Goal: Information Seeking & Learning: Learn about a topic

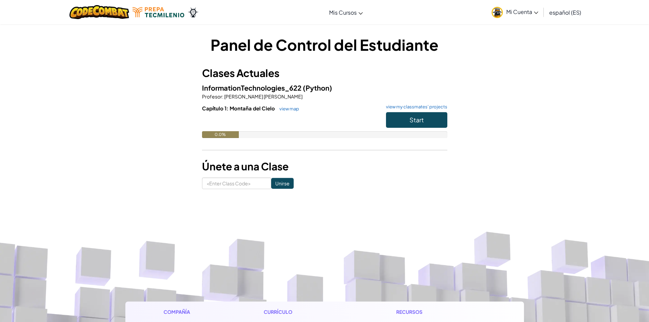
click at [558, 19] on link "español (ES)" at bounding box center [565, 12] width 39 height 18
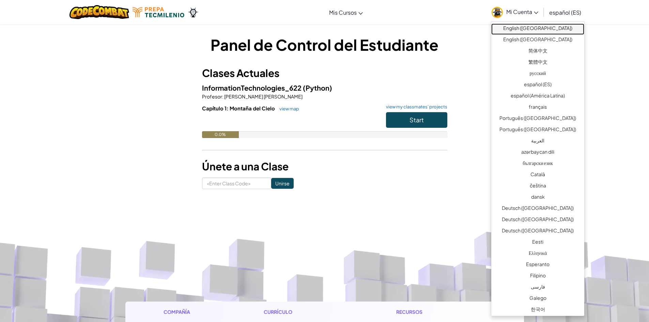
click at [544, 29] on link "English ([GEOGRAPHIC_DATA])" at bounding box center [538, 29] width 93 height 11
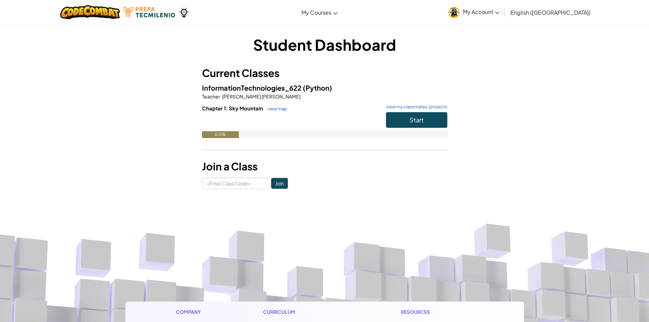
click at [567, 10] on span "English ([GEOGRAPHIC_DATA])" at bounding box center [551, 12] width 80 height 7
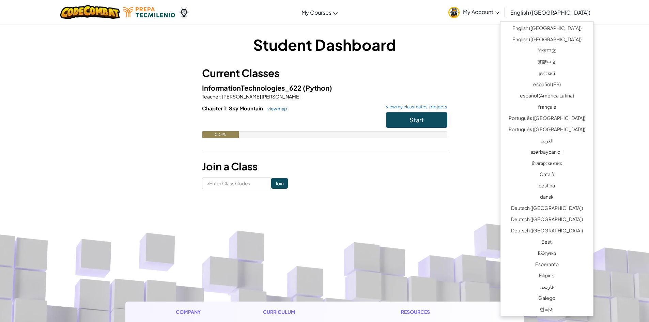
drag, startPoint x: 468, startPoint y: 52, endPoint x: 466, endPoint y: 36, distance: 16.2
click at [467, 42] on div "Student Dashboard Current Classes InformationTechnologies_622 (Python) Teacher …" at bounding box center [324, 111] width 399 height 155
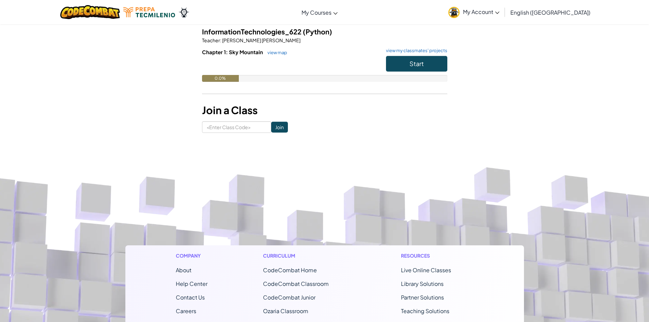
scroll to position [42, 0]
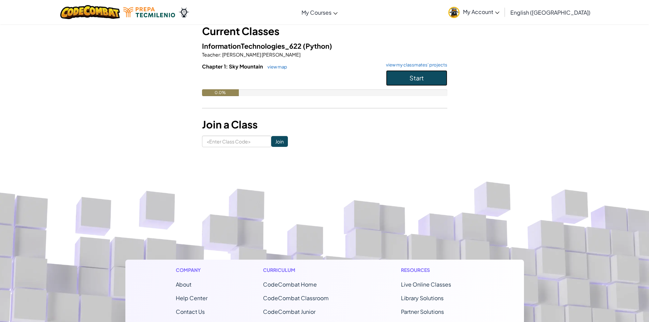
click at [394, 75] on button "Start" at bounding box center [416, 78] width 61 height 16
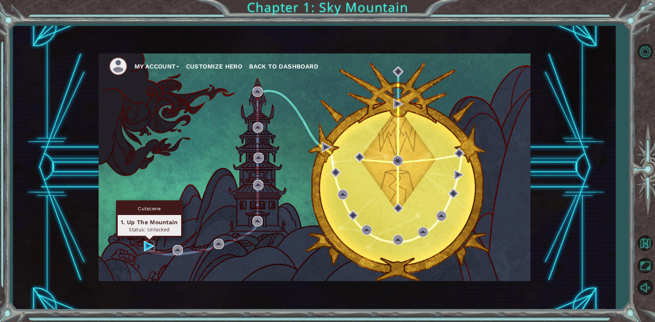
click at [148, 246] on img at bounding box center [149, 246] width 10 height 10
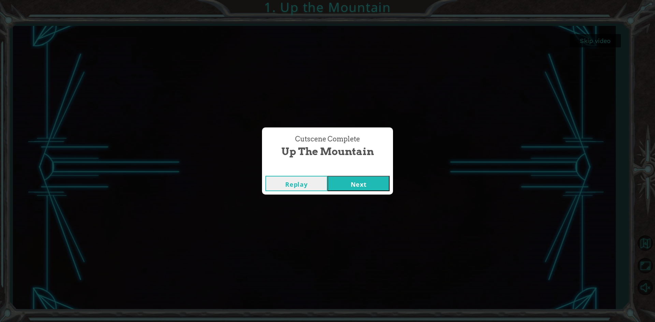
click at [350, 184] on button "Next" at bounding box center [358, 183] width 62 height 15
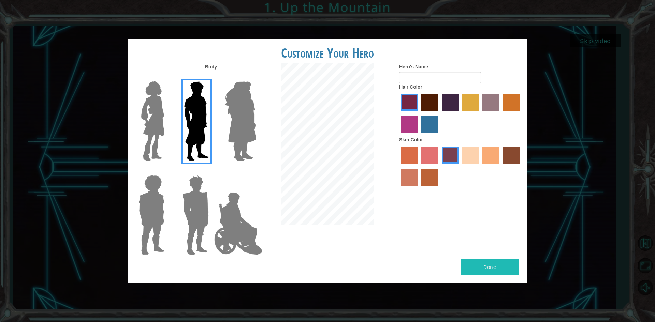
click at [473, 156] on label "sandy beach skin color" at bounding box center [470, 155] width 17 height 17
click at [460, 166] on input "sandy beach skin color" at bounding box center [460, 166] width 0 height 0
click at [494, 157] on label "tacao skin color" at bounding box center [490, 155] width 17 height 17
click at [480, 166] on input "tacao skin color" at bounding box center [480, 166] width 0 height 0
click at [141, 119] on img at bounding box center [152, 121] width 29 height 85
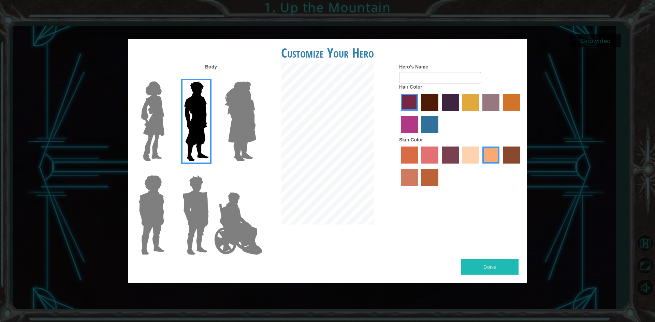
click at [167, 77] on input "Hero Connie" at bounding box center [167, 77] width 0 height 0
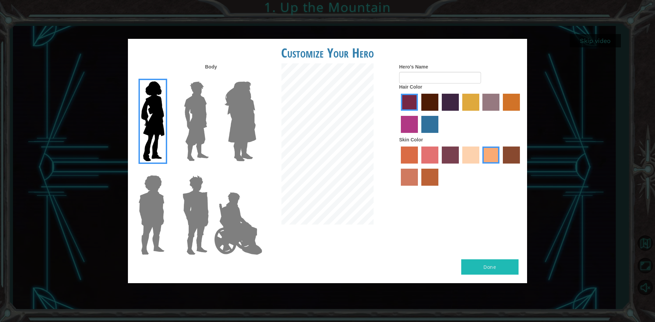
click at [216, 216] on img at bounding box center [238, 224] width 54 height 68
click at [256, 171] on input "Hero Jamie" at bounding box center [256, 171] width 0 height 0
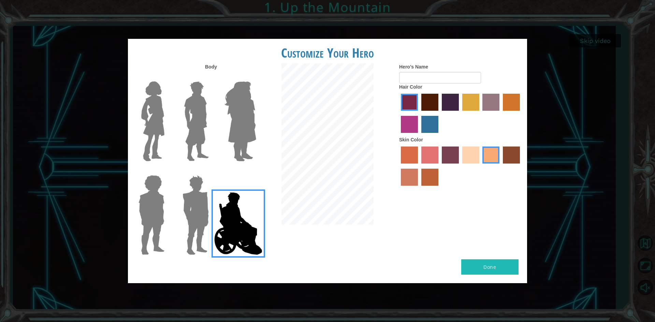
click at [185, 200] on img at bounding box center [196, 214] width 32 height 85
click at [211, 171] on input "Hero Garnet" at bounding box center [211, 171] width 0 height 0
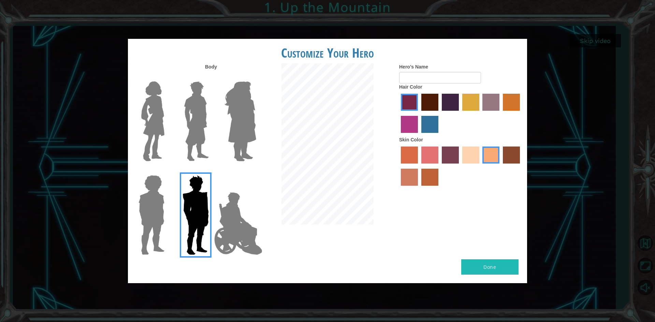
click at [163, 201] on img at bounding box center [151, 214] width 31 height 85
click at [167, 171] on input "Hero Steven" at bounding box center [167, 171] width 0 height 0
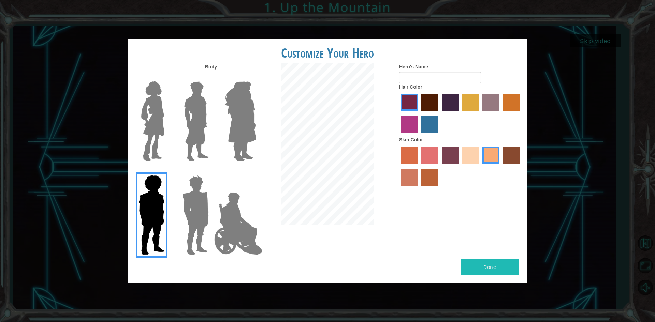
click at [246, 119] on img at bounding box center [240, 121] width 37 height 85
click at [256, 77] on input "Hero Amethyst" at bounding box center [256, 77] width 0 height 0
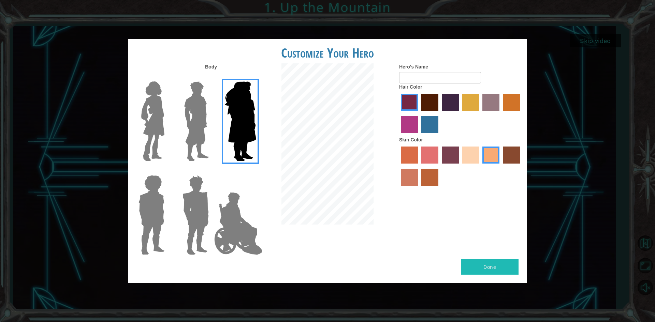
click at [208, 119] on img at bounding box center [196, 121] width 30 height 85
click at [211, 77] on input "Hero Lars" at bounding box center [211, 77] width 0 height 0
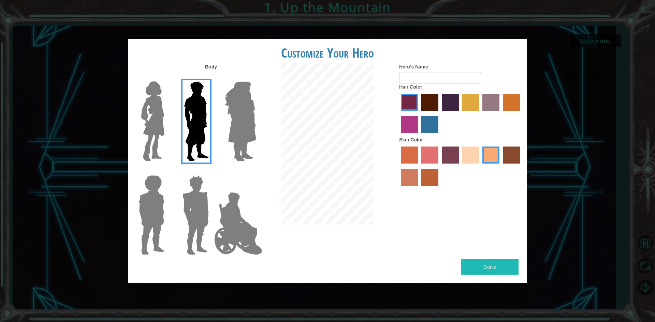
click at [180, 122] on label at bounding box center [194, 121] width 34 height 85
click at [211, 77] on input "Hero Lars" at bounding box center [211, 77] width 0 height 0
click at [154, 125] on img at bounding box center [152, 121] width 29 height 85
click at [167, 77] on input "Hero Connie" at bounding box center [167, 77] width 0 height 0
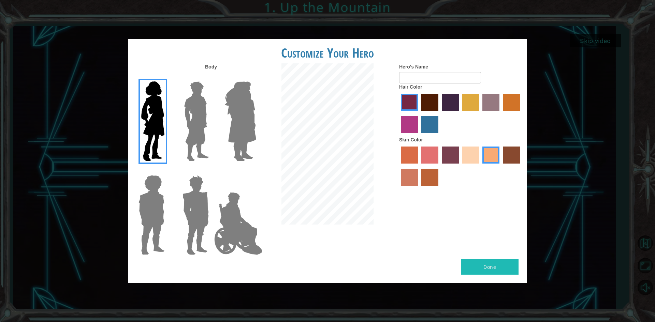
click at [205, 117] on img at bounding box center [196, 121] width 30 height 85
click at [211, 77] on input "Hero Lars" at bounding box center [211, 77] width 0 height 0
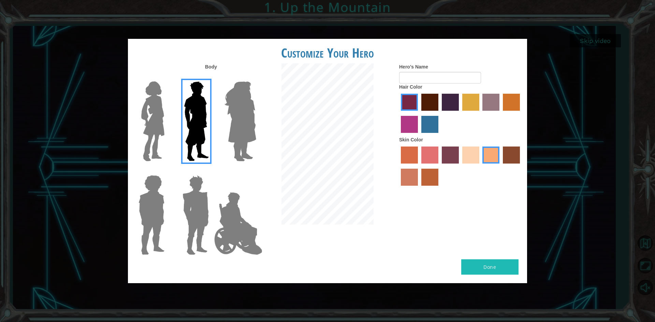
click at [425, 105] on label "maroon hair color" at bounding box center [429, 102] width 17 height 17
click at [419, 113] on input "maroon hair color" at bounding box center [419, 113] width 0 height 0
click at [425, 120] on label "lachmara hair color" at bounding box center [429, 124] width 17 height 17
click at [419, 135] on input "lachmara hair color" at bounding box center [419, 135] width 0 height 0
click at [408, 125] on label "medium red violet hair color" at bounding box center [409, 124] width 17 height 17
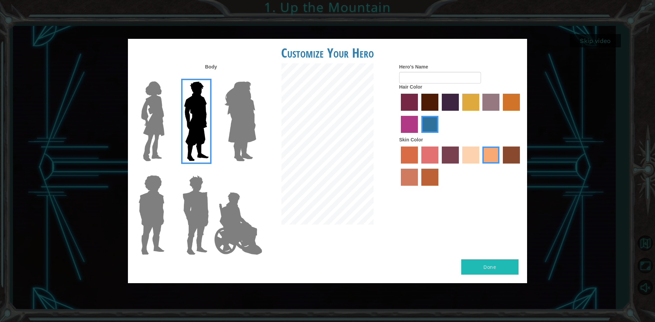
click at [521, 113] on input "medium red violet hair color" at bounding box center [521, 113] width 0 height 0
click at [437, 104] on label "maroon hair color" at bounding box center [429, 102] width 17 height 17
click at [419, 113] on input "maroon hair color" at bounding box center [419, 113] width 0 height 0
click at [477, 99] on label "tulip tree hair color" at bounding box center [470, 102] width 17 height 17
click at [460, 113] on input "tulip tree hair color" at bounding box center [460, 113] width 0 height 0
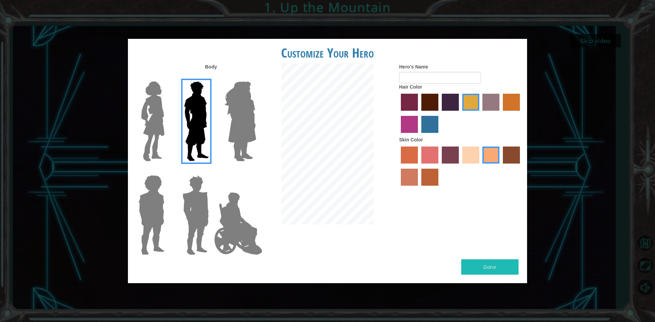
click at [501, 96] on div at bounding box center [460, 114] width 123 height 44
click at [510, 99] on label "gold drop hair color" at bounding box center [510, 102] width 17 height 17
click at [500, 113] on input "gold drop hair color" at bounding box center [500, 113] width 0 height 0
click at [496, 101] on label "bazaar hair color" at bounding box center [490, 102] width 17 height 17
click at [480, 113] on input "bazaar hair color" at bounding box center [480, 113] width 0 height 0
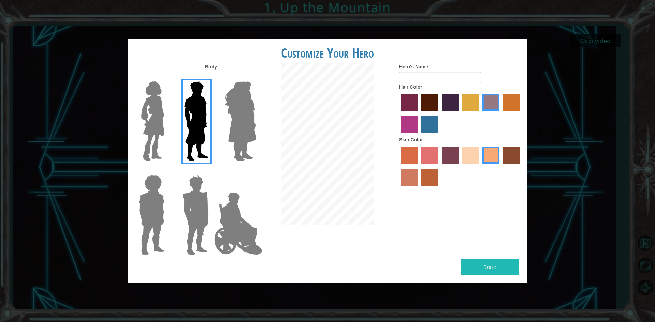
click at [472, 103] on label "tulip tree hair color" at bounding box center [470, 102] width 17 height 17
click at [460, 113] on input "tulip tree hair color" at bounding box center [460, 113] width 0 height 0
click at [448, 102] on label "hot purple hair color" at bounding box center [449, 102] width 17 height 17
click at [439, 113] on input "hot purple hair color" at bounding box center [439, 113] width 0 height 0
click at [430, 102] on label "maroon hair color" at bounding box center [429, 102] width 17 height 17
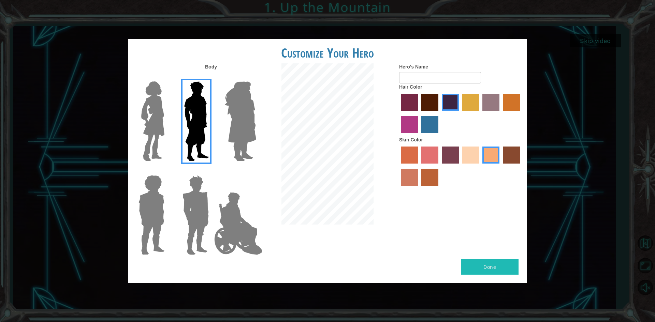
click at [419, 113] on input "maroon hair color" at bounding box center [419, 113] width 0 height 0
click at [416, 103] on label "paprika hair color" at bounding box center [409, 102] width 17 height 17
click at [398, 113] on input "paprika hair color" at bounding box center [398, 113] width 0 height 0
click at [429, 103] on label "maroon hair color" at bounding box center [429, 102] width 17 height 17
click at [419, 113] on input "maroon hair color" at bounding box center [419, 113] width 0 height 0
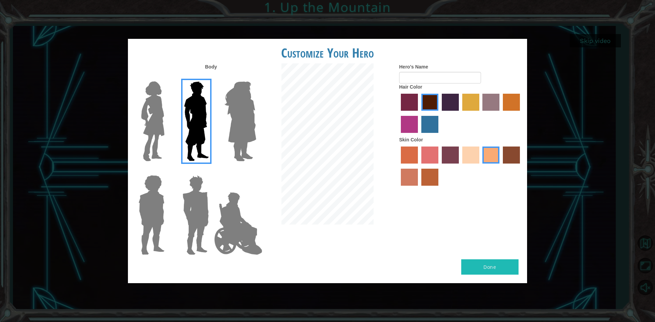
click at [460, 104] on div at bounding box center [460, 114] width 123 height 44
click at [456, 104] on label "hot purple hair color" at bounding box center [449, 102] width 17 height 17
click at [439, 113] on input "hot purple hair color" at bounding box center [439, 113] width 0 height 0
click at [411, 171] on label "burning sand skin color" at bounding box center [409, 177] width 17 height 17
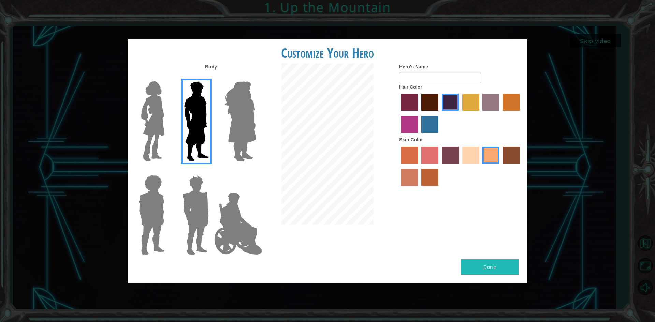
click at [521, 166] on input "burning sand skin color" at bounding box center [521, 166] width 0 height 0
click at [445, 155] on label "tosca skin color" at bounding box center [449, 155] width 17 height 17
click at [439, 166] on input "tosca skin color" at bounding box center [439, 166] width 0 height 0
click at [433, 160] on label "froly skin color" at bounding box center [429, 155] width 17 height 17
click at [419, 166] on input "froly skin color" at bounding box center [419, 166] width 0 height 0
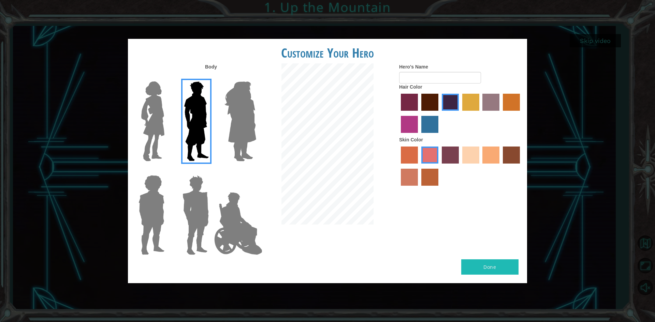
click at [427, 177] on label "smoke tree skin color" at bounding box center [429, 177] width 17 height 17
click at [419, 188] on input "smoke tree skin color" at bounding box center [419, 188] width 0 height 0
click at [508, 156] on label "karma skin color" at bounding box center [510, 155] width 17 height 17
click at [500, 166] on input "karma skin color" at bounding box center [500, 166] width 0 height 0
click at [425, 159] on label "froly skin color" at bounding box center [429, 155] width 17 height 17
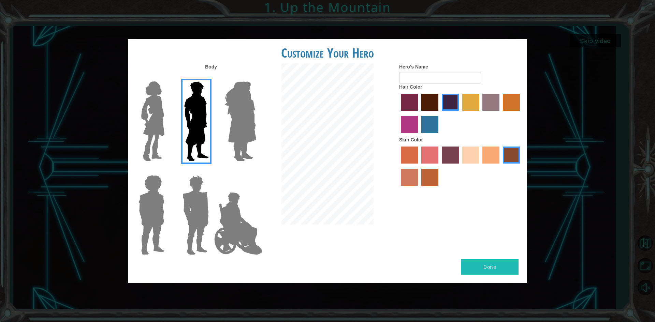
click at [419, 166] on input "froly skin color" at bounding box center [419, 166] width 0 height 0
click at [417, 157] on label "sorbus skin color" at bounding box center [409, 155] width 17 height 17
click at [398, 166] on input "sorbus skin color" at bounding box center [398, 166] width 0 height 0
click at [449, 155] on label "tosca skin color" at bounding box center [449, 155] width 17 height 17
click at [439, 166] on input "tosca skin color" at bounding box center [439, 166] width 0 height 0
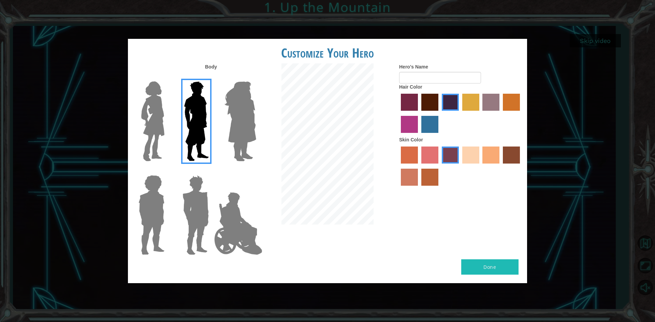
click at [462, 155] on label "sandy beach skin color" at bounding box center [470, 155] width 17 height 17
click at [460, 166] on input "sandy beach skin color" at bounding box center [460, 166] width 0 height 0
click at [496, 155] on label "tacao skin color" at bounding box center [490, 155] width 17 height 17
click at [480, 166] on input "tacao skin color" at bounding box center [480, 166] width 0 height 0
click at [418, 74] on input "Hero's Name" at bounding box center [440, 78] width 82 height 12
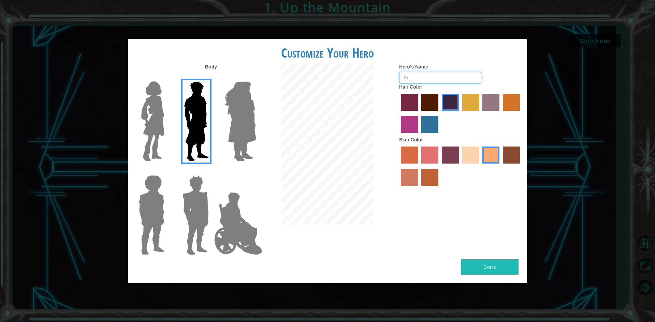
type input "P"
type input "A"
click at [186, 212] on img at bounding box center [196, 214] width 32 height 85
click at [211, 171] on input "Hero Garnet" at bounding box center [211, 171] width 0 height 0
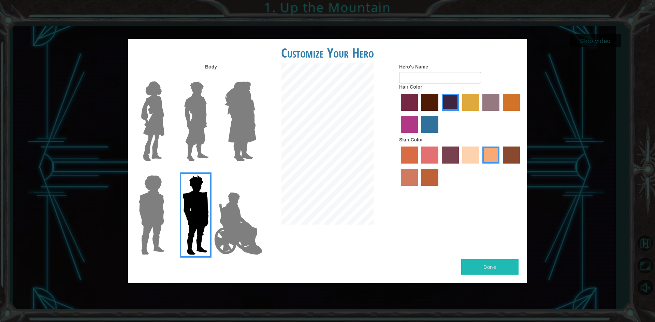
click at [508, 156] on label "karma skin color" at bounding box center [510, 155] width 17 height 17
click at [500, 166] on input "karma skin color" at bounding box center [500, 166] width 0 height 0
click at [493, 159] on label "tacao skin color" at bounding box center [490, 155] width 17 height 17
click at [480, 166] on input "tacao skin color" at bounding box center [480, 166] width 0 height 0
click at [183, 99] on img at bounding box center [196, 121] width 30 height 85
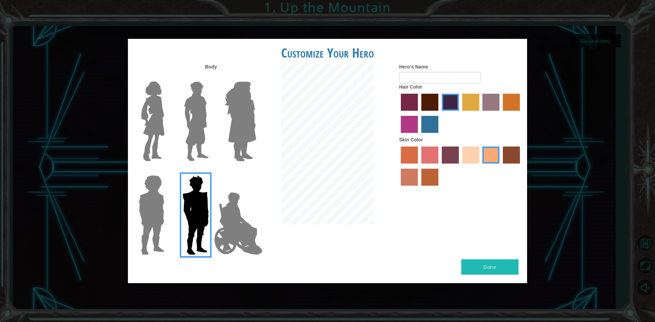
click at [211, 77] on input "Hero Lars" at bounding box center [211, 77] width 0 height 0
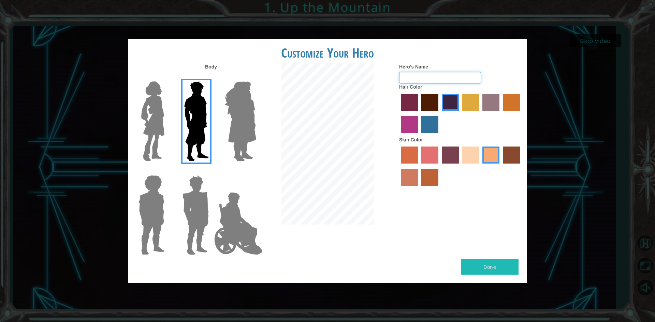
click at [407, 75] on input "Hero's Name" at bounding box center [440, 78] width 82 height 12
type input "[PERSON_NAME]"
click at [485, 268] on button "Done" at bounding box center [489, 266] width 57 height 15
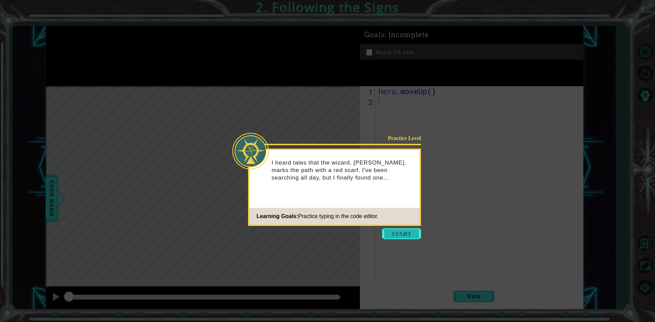
click at [409, 234] on button "Start" at bounding box center [401, 233] width 39 height 11
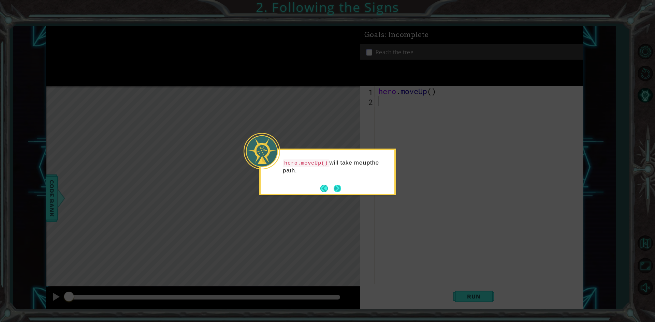
click at [336, 187] on button "Next" at bounding box center [336, 188] width 7 height 7
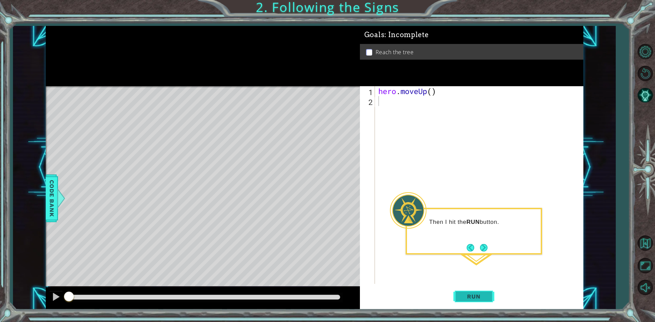
click at [474, 296] on span "Run" at bounding box center [473, 296] width 27 height 7
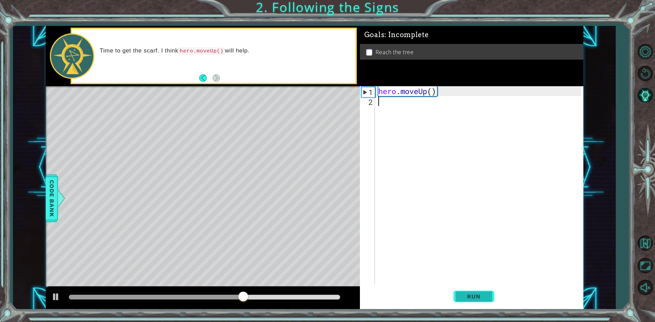
click at [461, 298] on span "Run" at bounding box center [473, 296] width 27 height 7
click at [388, 101] on div "hero . moveUp ( )" at bounding box center [480, 194] width 207 height 217
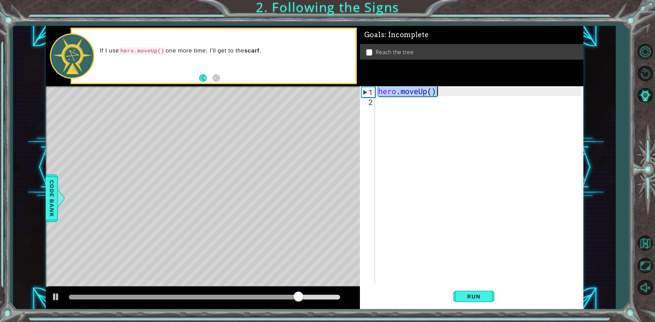
drag, startPoint x: 380, startPoint y: 94, endPoint x: 436, endPoint y: 89, distance: 56.1
click at [436, 89] on div "hero . moveUp ( )" at bounding box center [480, 194] width 207 height 217
type textarea "hero.moveUp()"
click at [419, 106] on div "hero . moveUp ( )" at bounding box center [480, 194] width 207 height 217
paste textarea "hero.moveUp()"
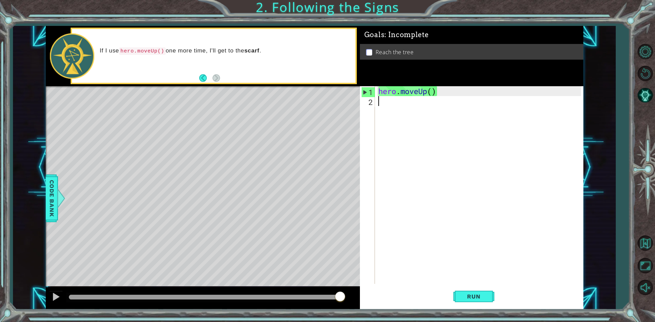
type textarea "hero.moveUp()"
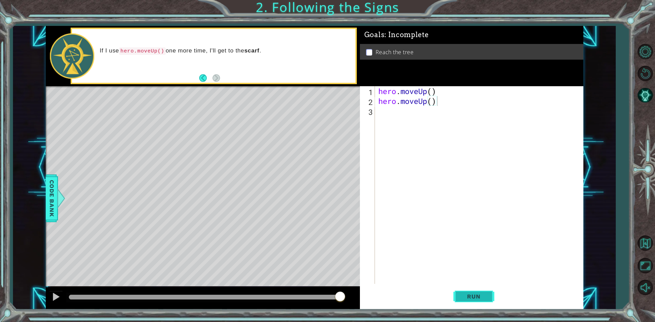
click at [470, 293] on span "Run" at bounding box center [473, 296] width 27 height 7
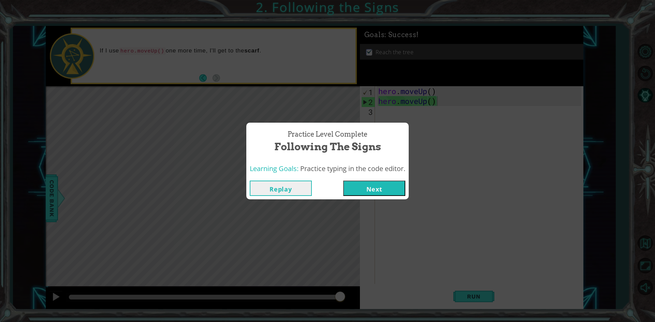
click at [378, 188] on button "Next" at bounding box center [374, 188] width 62 height 15
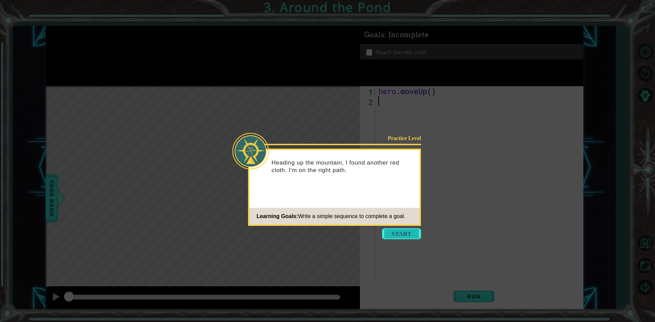
click at [401, 234] on button "Start" at bounding box center [401, 233] width 39 height 11
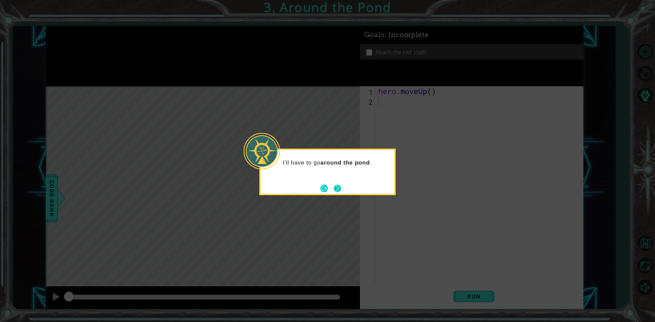
click at [340, 189] on button "Next" at bounding box center [337, 188] width 8 height 8
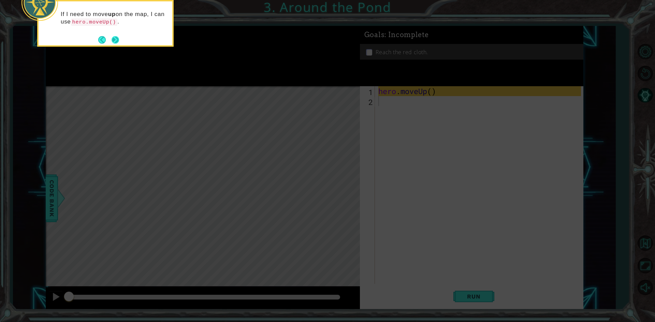
click at [116, 39] on button "Next" at bounding box center [115, 40] width 8 height 8
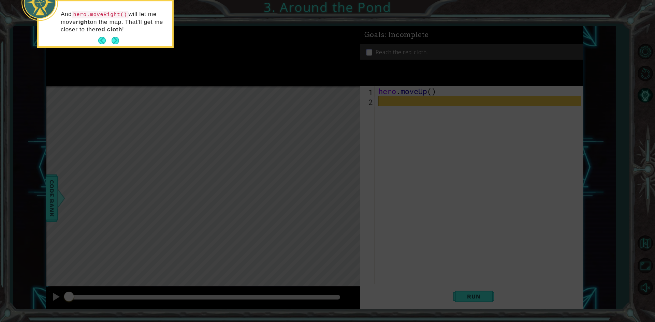
click at [116, 39] on button "Next" at bounding box center [115, 41] width 8 height 8
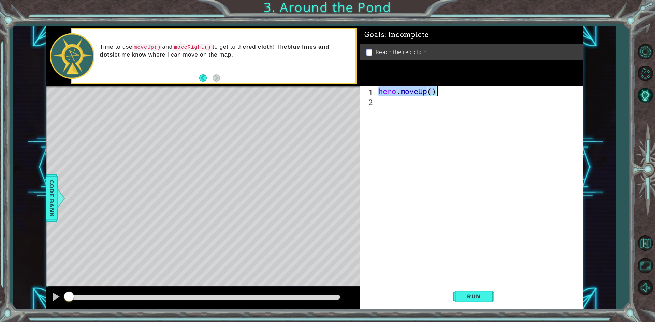
drag, startPoint x: 379, startPoint y: 91, endPoint x: 436, endPoint y: 91, distance: 56.6
click at [436, 91] on div "hero . moveUp ( )" at bounding box center [480, 194] width 207 height 217
type textarea "hero.moveUp()"
click at [423, 100] on div "hero . moveUp ( )" at bounding box center [480, 194] width 207 height 217
paste textarea "hero.moveUp()"
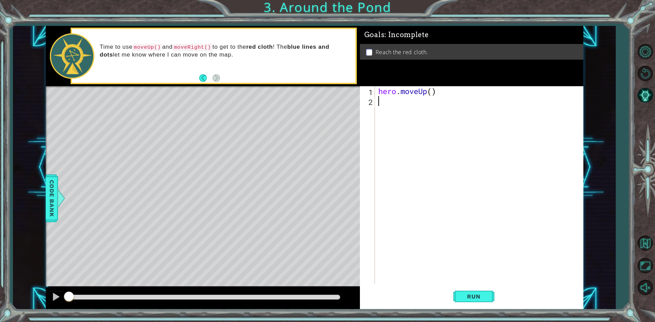
type textarea "hero.moveUp()"
click at [402, 112] on div "hero . moveUp ( ) hero . moveUp ( )" at bounding box center [480, 194] width 207 height 217
paste textarea "hero.moveUp()"
type textarea "hero.moveUp()"
click at [386, 123] on div "hero . moveUp ( ) hero . moveUp ( ) hero . moveUp ( )" at bounding box center [480, 194] width 207 height 217
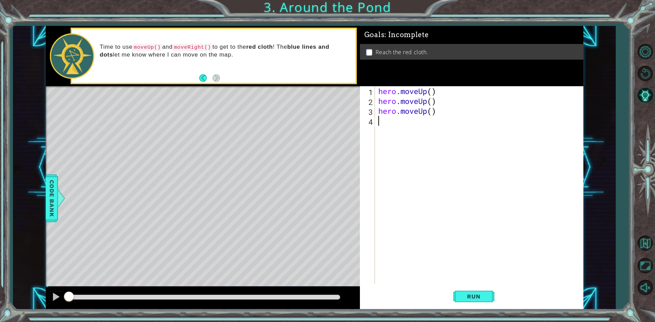
paste textarea "hero.moveUp()"
click at [428, 112] on div "hero . moveUp ( ) hero . moveUp ( ) hero . moveUp ( ) hero . moveUp ( )" at bounding box center [480, 194] width 207 height 217
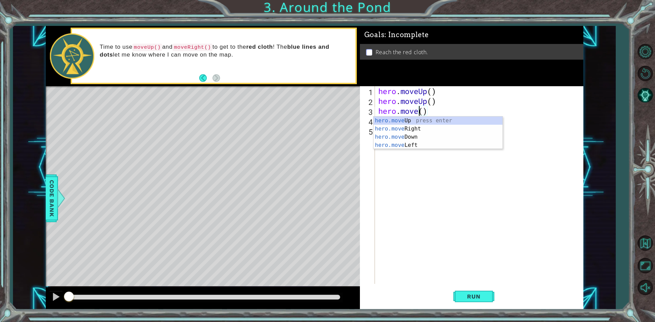
scroll to position [0, 2]
type textarea "hero.moveRight()"
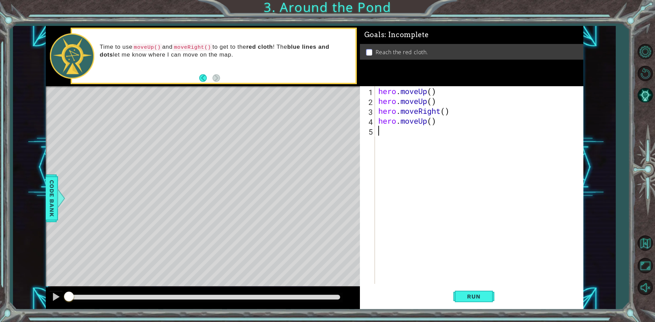
click at [440, 140] on div "hero . moveUp ( ) hero . moveUp ( ) hero . moveRight ( ) hero . moveUp ( )" at bounding box center [480, 194] width 207 height 217
click at [477, 297] on span "Run" at bounding box center [473, 296] width 27 height 7
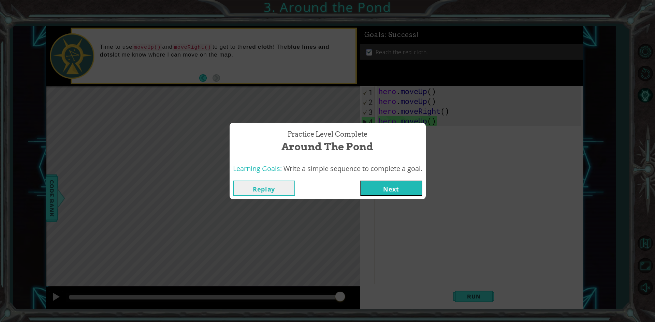
click at [395, 186] on button "Next" at bounding box center [391, 188] width 62 height 15
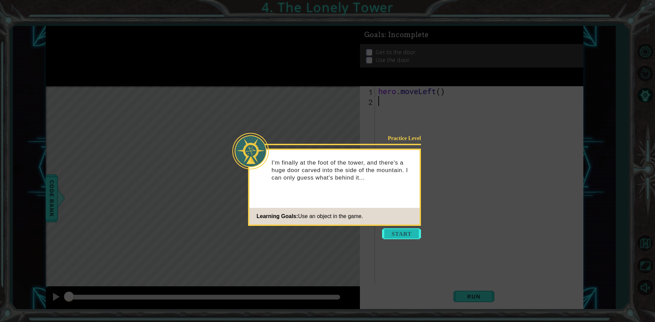
click at [397, 233] on button "Start" at bounding box center [401, 233] width 39 height 11
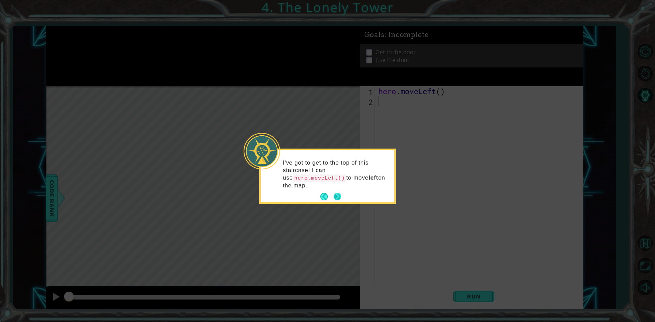
click at [338, 193] on button "Next" at bounding box center [337, 197] width 9 height 9
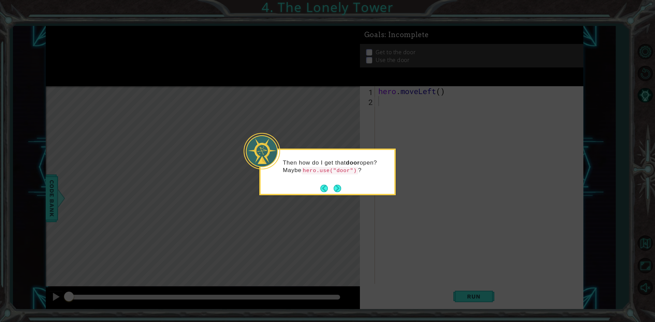
click at [338, 187] on button "Next" at bounding box center [336, 188] width 7 height 7
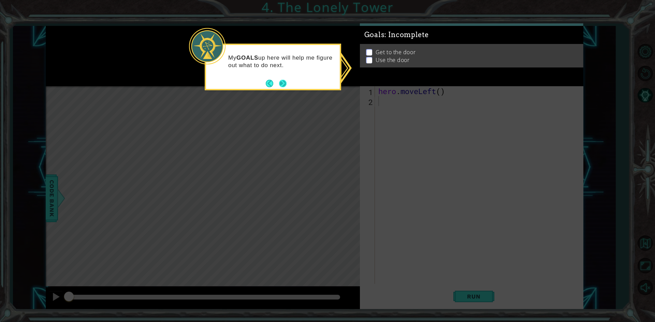
click at [282, 80] on button "Next" at bounding box center [282, 83] width 9 height 9
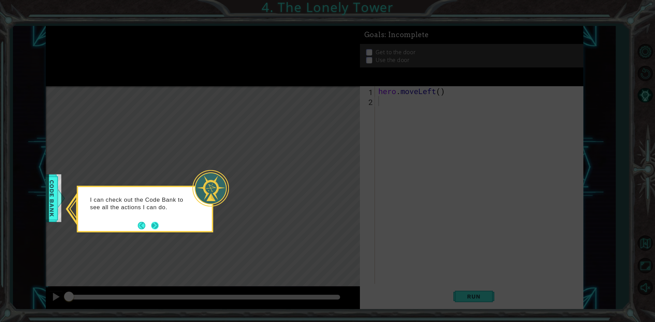
click at [158, 227] on button "Next" at bounding box center [154, 225] width 7 height 7
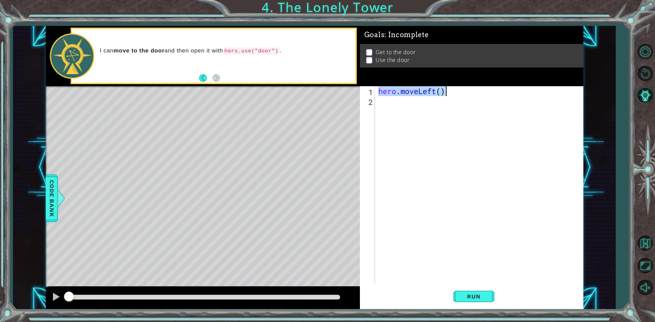
drag, startPoint x: 380, startPoint y: 94, endPoint x: 447, endPoint y: 91, distance: 66.9
click at [447, 91] on div "hero . moveLeft ( )" at bounding box center [480, 194] width 207 height 217
type textarea "hero.moveLeft()"
click at [437, 100] on div "hero . moveLeft ( )" at bounding box center [480, 194] width 207 height 217
paste textarea "hero.moveLeft()"
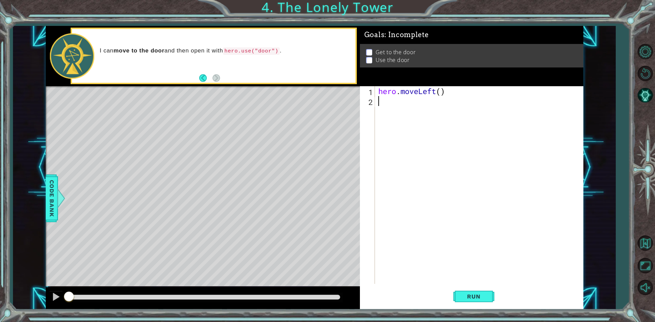
type textarea "hero.moveLeft()"
click at [402, 117] on div "hero . moveLeft ( ) hero . moveLeft ( )" at bounding box center [480, 194] width 207 height 217
paste textarea "hero.moveLeft()"
click at [436, 113] on div "hero . moveLeft ( ) hero . moveLeft ( ) hero . moveLeft ( )" at bounding box center [480, 194] width 207 height 217
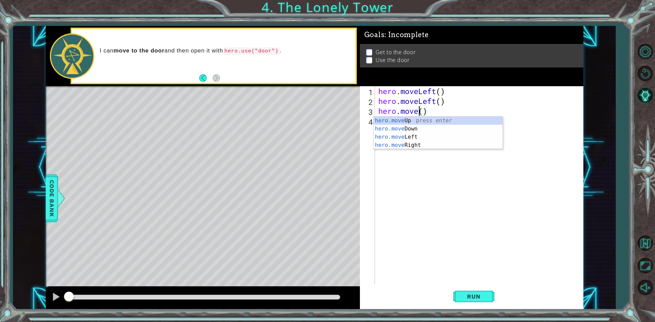
scroll to position [0, 2]
type textarea "hero.moveUp()"
click at [424, 127] on div "hero . moveLeft ( ) hero . moveLeft ( ) hero . moveUp ( )" at bounding box center [480, 194] width 207 height 217
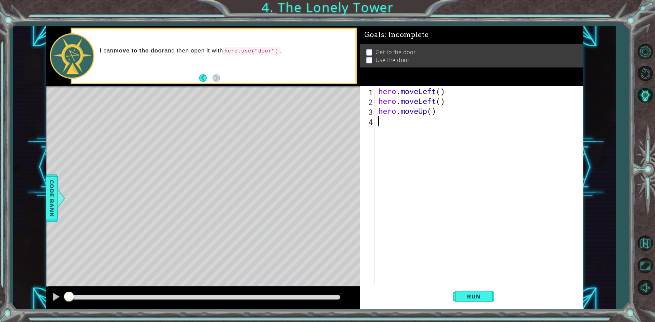
scroll to position [0, 0]
drag, startPoint x: 436, startPoint y: 111, endPoint x: 380, endPoint y: 114, distance: 56.3
click at [380, 114] on div "hero . moveLeft ( ) hero . moveLeft ( ) hero . moveUp ( )" at bounding box center [480, 194] width 207 height 217
type textarea "hero.moveUp()"
click at [376, 121] on div "hero.moveUp() 1 2 3 4 hero . moveLeft ( ) hero . moveLeft ( ) hero . moveUp ( )…" at bounding box center [470, 185] width 221 height 198
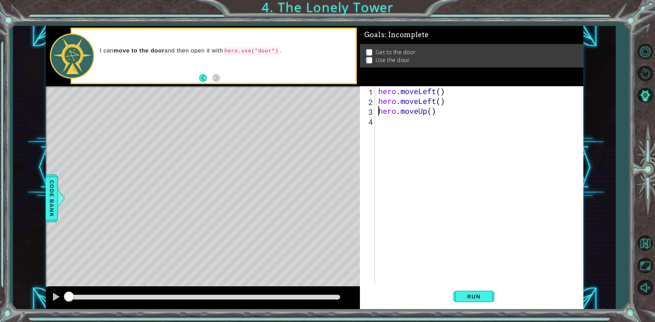
click at [378, 123] on div "hero . moveLeft ( ) hero . moveLeft ( ) hero . moveUp ( )" at bounding box center [480, 194] width 207 height 217
paste textarea "hero.moveUp()"
type textarea "hero.moveUp()"
click at [390, 131] on div "hero . moveLeft ( ) hero . moveLeft ( ) hero . moveUp ( ) hero . moveUp ( )" at bounding box center [480, 194] width 207 height 217
paste textarea "hero.moveUp()"
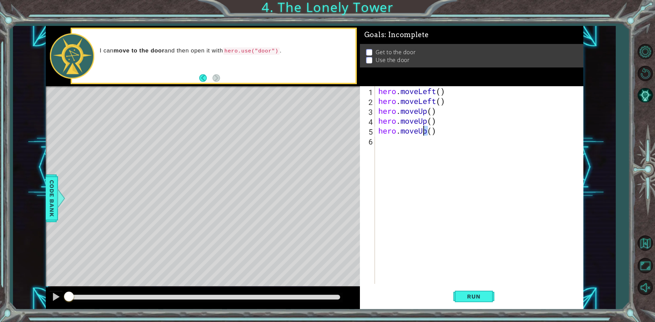
drag, startPoint x: 427, startPoint y: 130, endPoint x: 421, endPoint y: 132, distance: 6.7
click at [421, 132] on div "hero . moveLeft ( ) hero . moveLeft ( ) hero . moveUp ( ) hero . moveUp ( ) her…" at bounding box center [480, 194] width 207 height 217
type textarea "hero.moveRight()"
drag, startPoint x: 451, startPoint y: 130, endPoint x: 380, endPoint y: 134, distance: 71.4
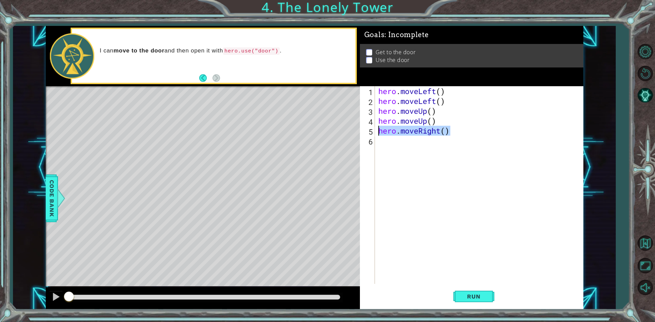
click at [380, 134] on div "hero . moveLeft ( ) hero . moveLeft ( ) hero . moveUp ( ) hero . moveUp ( ) her…" at bounding box center [480, 194] width 207 height 217
click at [379, 146] on div "hero . moveLeft ( ) hero . moveLeft ( ) hero . moveUp ( ) hero . moveUp ( ) her…" at bounding box center [480, 194] width 207 height 217
paste textarea "hero.moveRight()"
type textarea "hero.moveRight()"
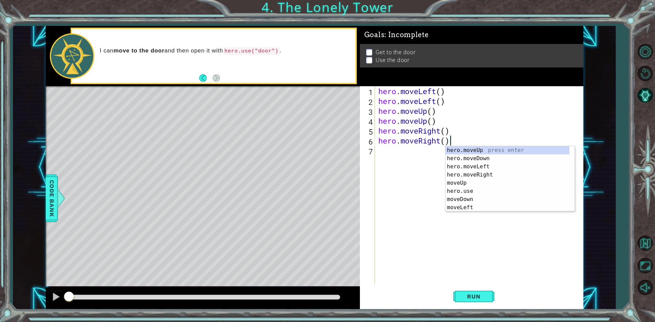
click at [399, 153] on div "hero . moveLeft ( ) hero . moveLeft ( ) hero . moveUp ( ) hero . moveUp ( ) her…" at bounding box center [480, 194] width 207 height 217
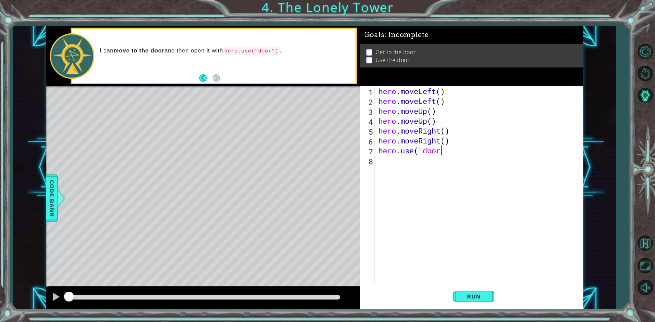
scroll to position [0, 3]
type textarea "hero.use("door")"
click at [404, 161] on div "hero . moveLeft ( ) hero . moveLeft ( ) hero . moveUp ( ) hero . moveUp ( ) her…" at bounding box center [480, 194] width 207 height 217
click at [480, 290] on button "Run" at bounding box center [473, 297] width 41 height 22
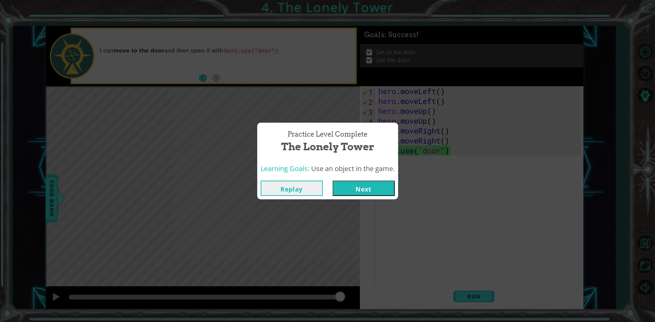
click at [360, 191] on button "Next" at bounding box center [363, 188] width 62 height 15
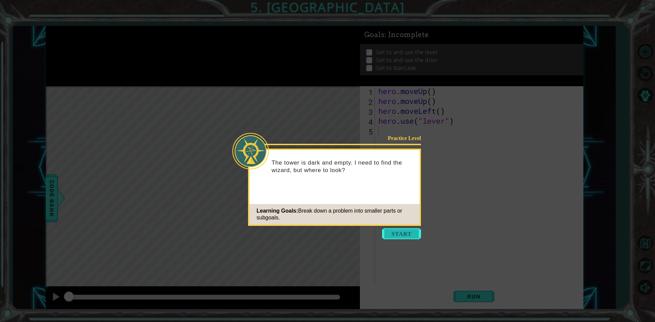
click at [395, 235] on button "Start" at bounding box center [401, 233] width 39 height 11
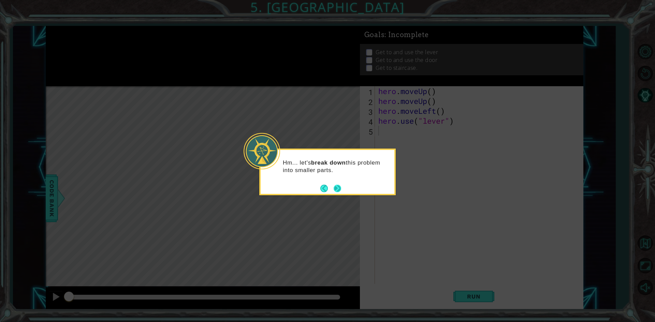
click at [340, 189] on button "Next" at bounding box center [337, 188] width 8 height 8
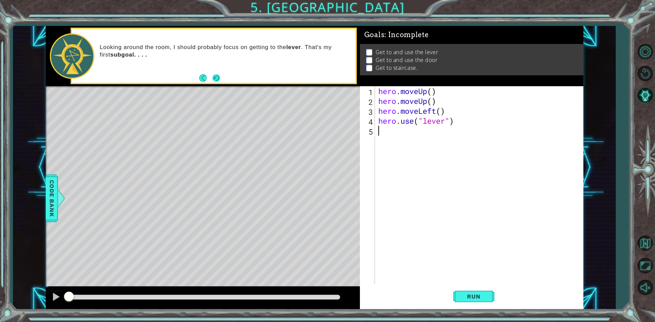
click at [213, 75] on button "Next" at bounding box center [216, 78] width 8 height 8
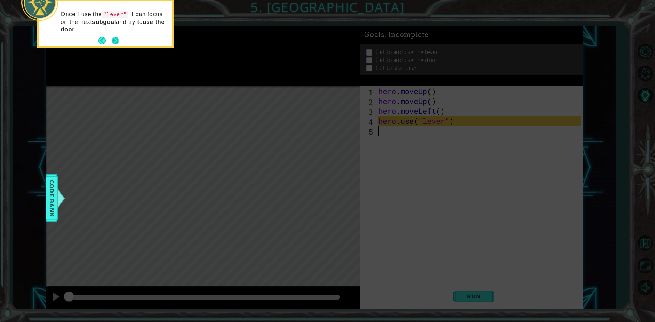
click at [114, 37] on button "Next" at bounding box center [115, 41] width 8 height 8
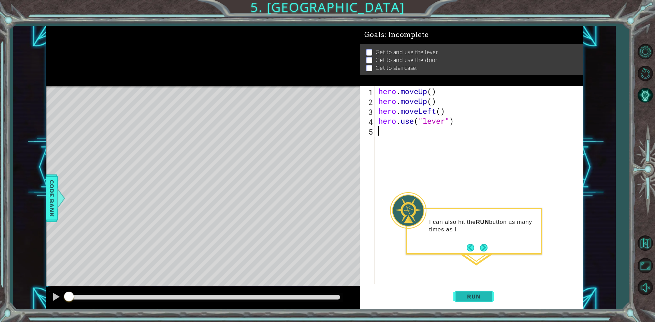
click at [465, 291] on button "Run" at bounding box center [473, 297] width 41 height 22
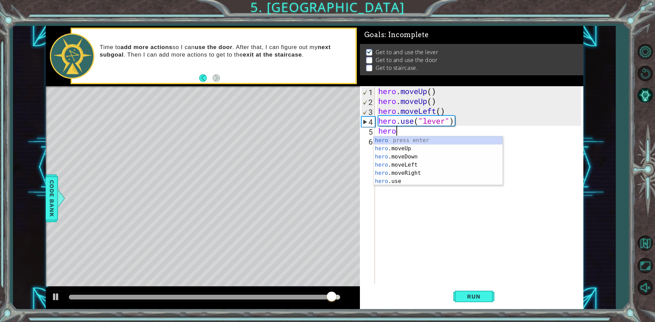
scroll to position [0, 1]
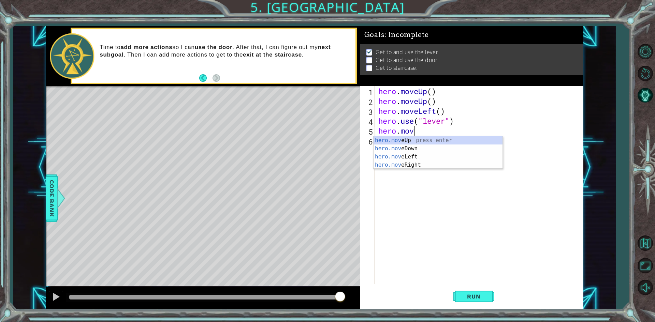
type textarea "hero.move"
click at [407, 165] on div "hero.move Up press enter hero.move Down press enter hero.move Left press enter …" at bounding box center [437, 160] width 129 height 49
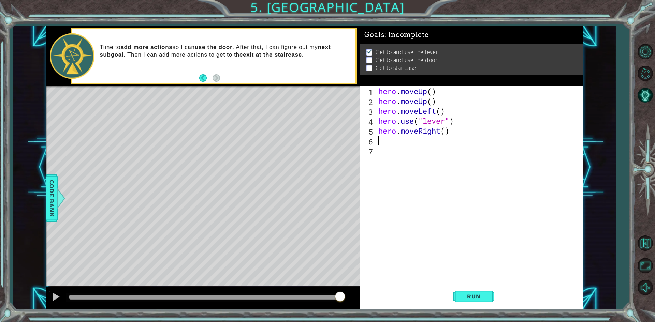
scroll to position [0, 0]
click at [448, 132] on div "hero . moveUp ( ) hero . moveUp ( ) hero . moveLeft ( ) hero . use ( "lever" ) …" at bounding box center [480, 194] width 207 height 217
type textarea "hero.moveRight()"
drag, startPoint x: 449, startPoint y: 131, endPoint x: 377, endPoint y: 134, distance: 72.0
click at [377, 134] on div "hero . moveUp ( ) hero . moveUp ( ) hero . moveLeft ( ) hero . use ( "lever" ) …" at bounding box center [480, 194] width 207 height 217
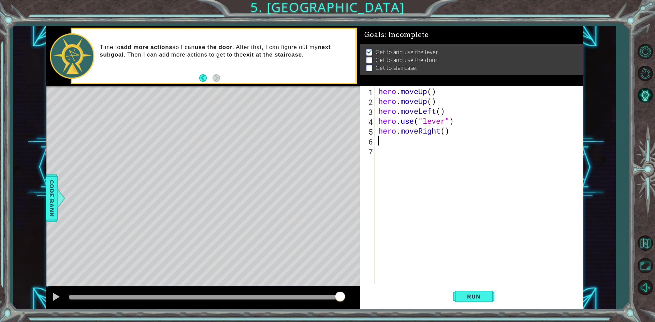
click at [395, 142] on div "hero . moveUp ( ) hero . moveUp ( ) hero . moveLeft ( ) hero . use ( "lever" ) …" at bounding box center [480, 194] width 207 height 217
paste textarea "hero.moveRight()"
type textarea "hero.moveRight()"
click at [426, 149] on div "hero . moveUp ( ) hero . moveUp ( ) hero . moveLeft ( ) hero . use ( "lever" ) …" at bounding box center [480, 194] width 207 height 217
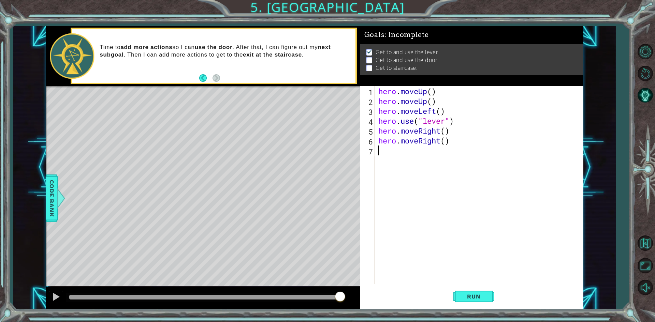
paste textarea "hero.moveRight()"
type textarea "hero.moveRight()"
click at [407, 160] on div "hero . moveUp ( ) hero . moveUp ( ) hero . moveLeft ( ) hero . use ( "lever" ) …" at bounding box center [480, 194] width 207 height 217
drag, startPoint x: 379, startPoint y: 122, endPoint x: 414, endPoint y: 122, distance: 35.5
click at [414, 122] on div "hero . moveUp ( ) hero . moveUp ( ) hero . moveLeft ( ) hero . use ( "lever" ) …" at bounding box center [480, 194] width 207 height 217
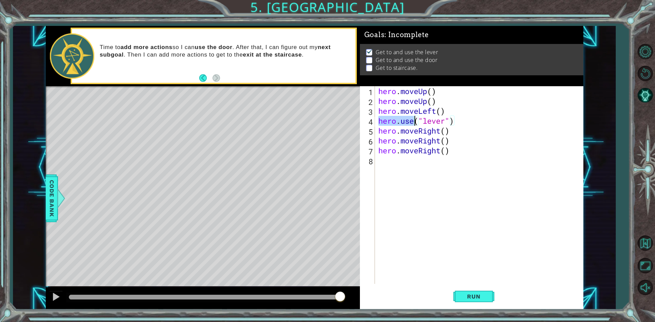
type textarea "hero.use("lever")"
click at [393, 161] on div "hero . moveUp ( ) hero . moveUp ( ) hero . moveLeft ( ) hero . use ( "lever" ) …" at bounding box center [480, 194] width 207 height 217
paste textarea "hero.use"
type textarea "hero.use("door")"
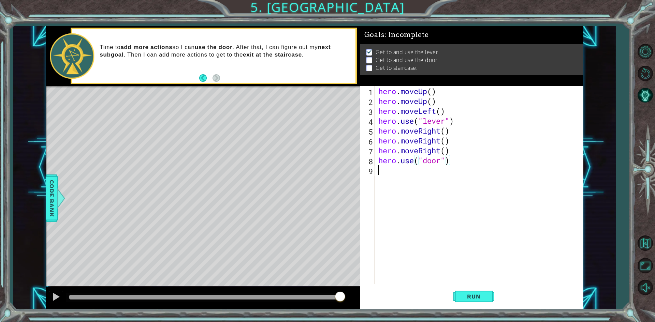
click at [420, 176] on div "hero . moveUp ( ) hero . moveUp ( ) hero . moveLeft ( ) hero . use ( "lever" ) …" at bounding box center [480, 194] width 207 height 217
click at [472, 298] on span "Run" at bounding box center [473, 296] width 27 height 7
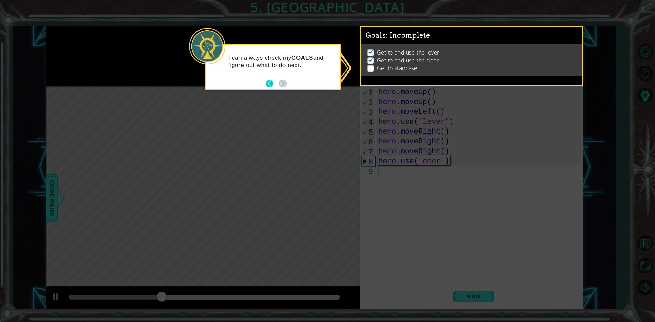
click at [267, 84] on button "Back" at bounding box center [272, 83] width 13 height 7
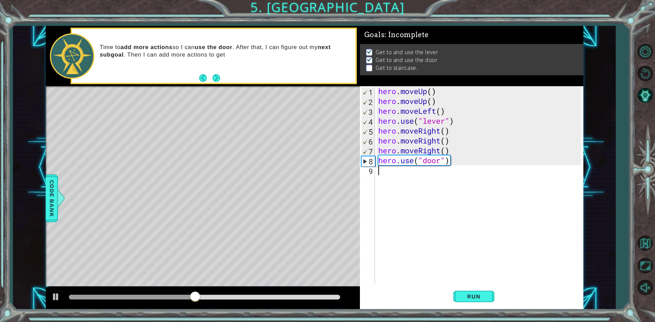
click at [392, 173] on div "hero . moveUp ( ) hero . moveUp ( ) hero . moveLeft ( ) hero . use ( "lever" ) …" at bounding box center [480, 194] width 207 height 217
drag, startPoint x: 379, startPoint y: 90, endPoint x: 443, endPoint y: 93, distance: 64.5
click at [443, 93] on div "hero . moveUp ( ) hero . moveUp ( ) hero . moveLeft ( ) hero . use ( "lever" ) …" at bounding box center [480, 194] width 207 height 217
type textarea "hero.moveUp()"
click at [400, 180] on div "hero . moveUp ( ) hero . moveUp ( ) hero . moveLeft ( ) hero . use ( "lever" ) …" at bounding box center [480, 194] width 207 height 217
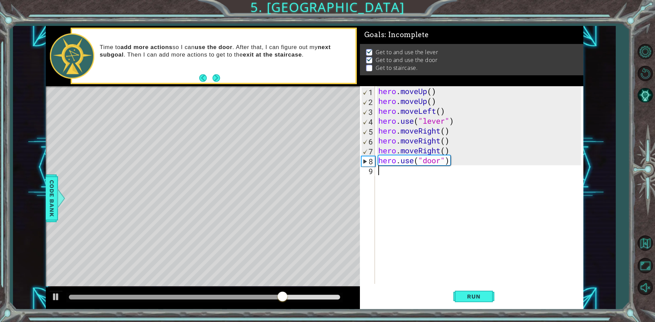
paste textarea "hero.moveUp()"
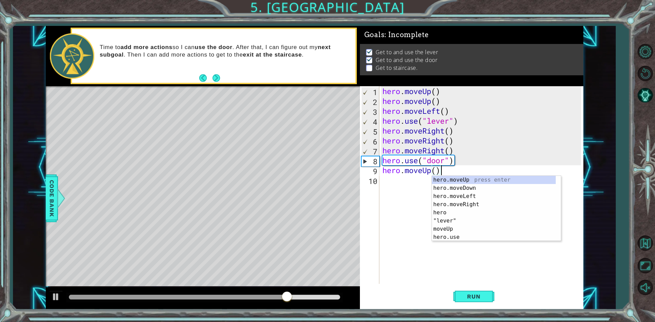
click at [400, 180] on div "hero . moveUp ( ) hero . moveUp ( ) hero . moveLeft ( ) hero . use ( "lever" ) …" at bounding box center [482, 194] width 203 height 217
type textarea "hero.moveUp()"
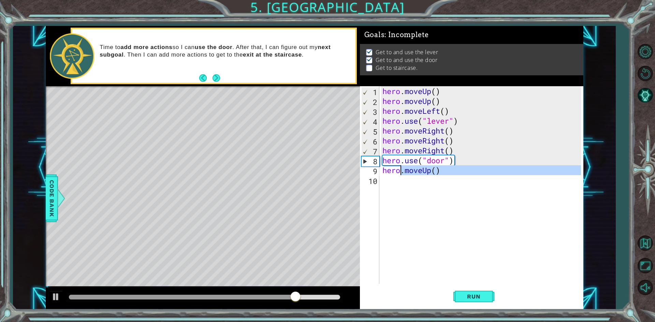
click at [398, 183] on div "hero . moveUp ( ) hero . moveUp ( ) hero . moveLeft ( ) hero . use ( "lever" ) …" at bounding box center [481, 185] width 200 height 198
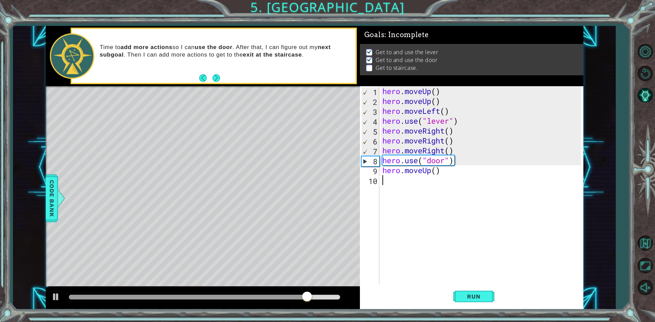
paste textarea "hero.moveUp()"
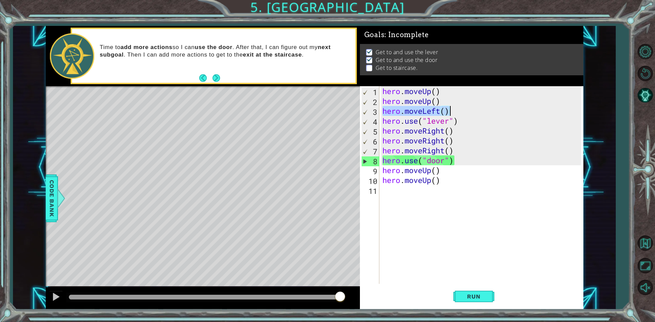
drag, startPoint x: 384, startPoint y: 111, endPoint x: 449, endPoint y: 114, distance: 65.2
click at [449, 114] on div "hero . moveUp ( ) hero . moveUp ( ) hero . moveLeft ( ) hero . use ( "lever" ) …" at bounding box center [482, 194] width 203 height 217
type textarea "hero.moveLeft()"
click at [412, 192] on div "hero . moveUp ( ) hero . moveUp ( ) hero . moveLeft ( ) hero . use ( "lever" ) …" at bounding box center [482, 194] width 203 height 217
paste textarea "hero.moveLeft()"
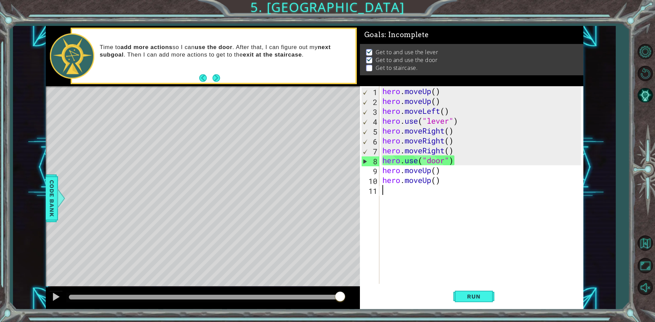
type textarea "hero.moveLeft()"
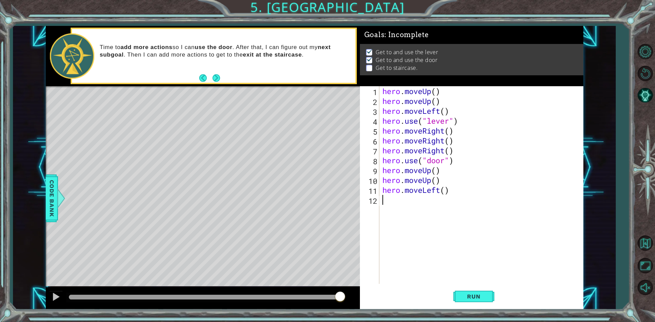
click at [406, 201] on div "hero . moveUp ( ) hero . moveUp ( ) hero . moveLeft ( ) hero . use ( "lever" ) …" at bounding box center [482, 194] width 203 height 217
paste textarea "hero.moveLeft()"
type textarea "hero.moveLeft()"
click at [399, 207] on div "hero . moveUp ( ) hero . moveUp ( ) hero . moveLeft ( ) hero . use ( "lever" ) …" at bounding box center [482, 194] width 203 height 217
paste textarea "hero.moveLeft()"
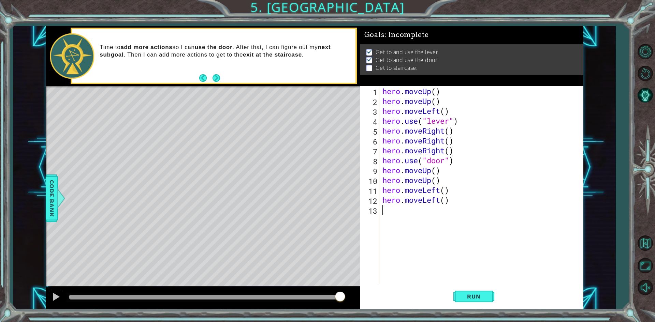
type textarea "hero.moveLeft()"
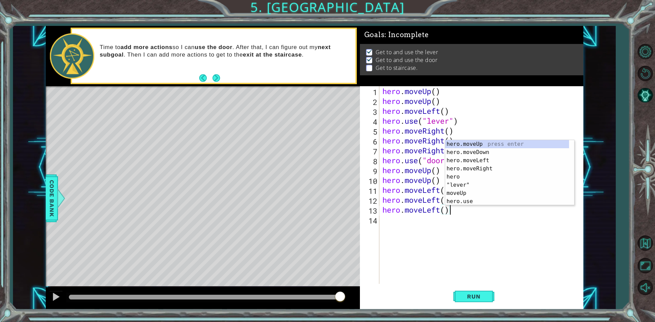
click at [417, 224] on div "hero . moveUp ( ) hero . moveUp ( ) hero . moveLeft ( ) hero . use ( "lever" ) …" at bounding box center [482, 194] width 203 height 217
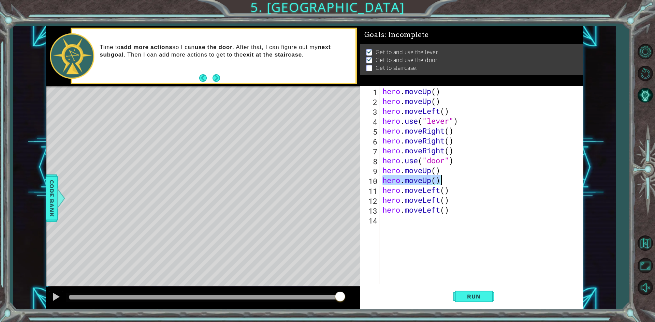
drag, startPoint x: 382, startPoint y: 182, endPoint x: 444, endPoint y: 179, distance: 61.4
click at [444, 179] on div "hero . moveUp ( ) hero . moveUp ( ) hero . moveLeft ( ) hero . use ( "lever" ) …" at bounding box center [482, 194] width 203 height 217
type textarea "hero.moveUp()"
click at [407, 221] on div "hero . moveUp ( ) hero . moveUp ( ) hero . moveLeft ( ) hero . use ( "lever" ) …" at bounding box center [482, 194] width 203 height 217
paste textarea "hero.moveUp()"
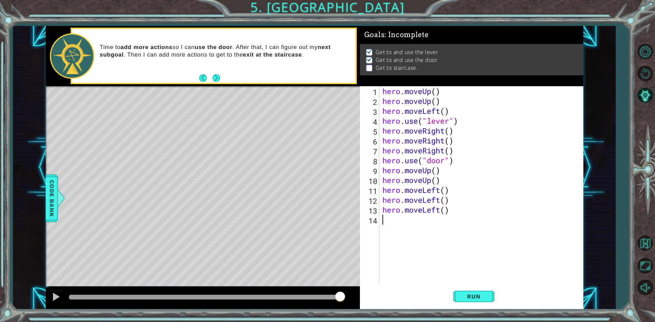
type textarea "hero.moveUp()"
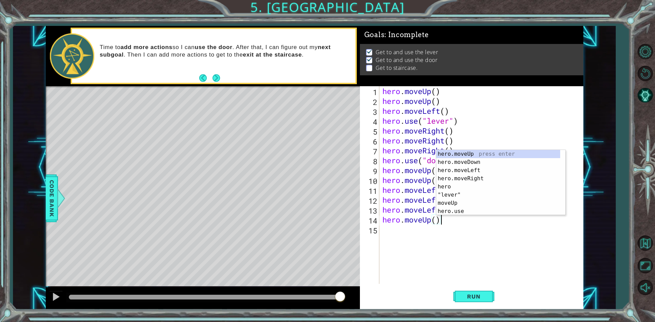
click at [409, 235] on div "hero . moveUp ( ) hero . moveUp ( ) hero . moveLeft ( ) hero . use ( "lever" ) …" at bounding box center [482, 194] width 203 height 217
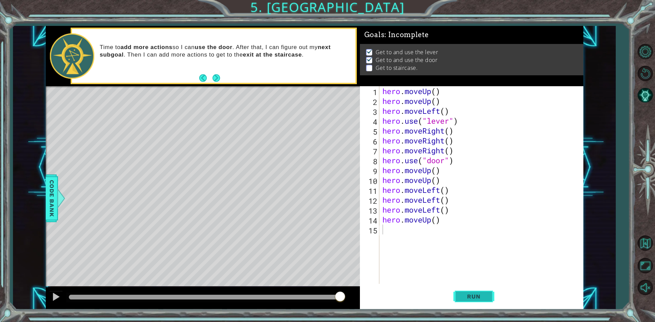
click at [481, 300] on span "Run" at bounding box center [473, 296] width 27 height 7
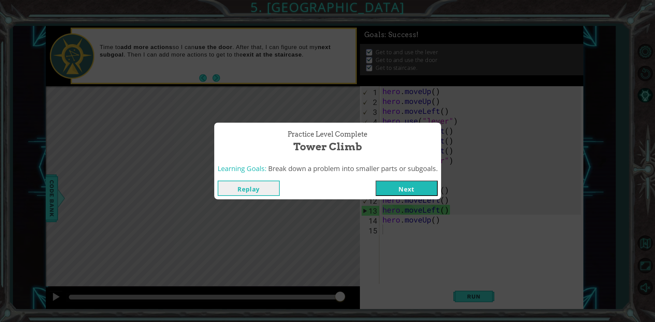
click at [380, 186] on button "Next" at bounding box center [406, 188] width 62 height 15
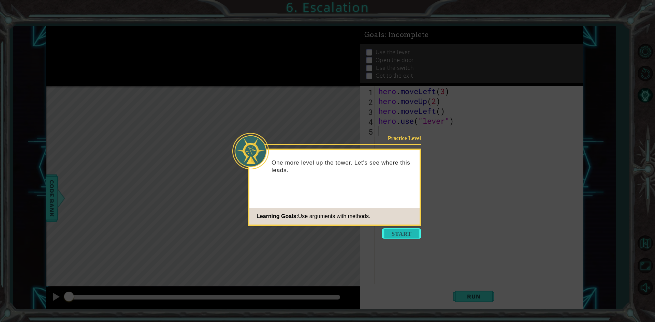
click at [398, 235] on button "Start" at bounding box center [401, 233] width 39 height 11
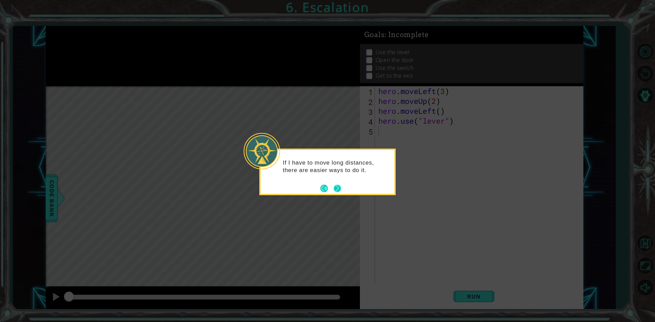
click at [337, 185] on button "Next" at bounding box center [337, 188] width 8 height 8
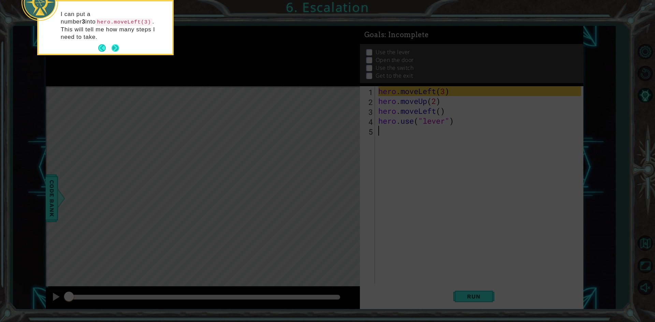
click at [118, 44] on button "Next" at bounding box center [115, 48] width 8 height 8
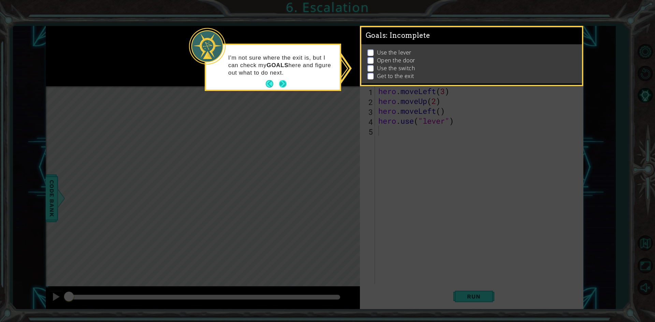
click at [283, 81] on button "Next" at bounding box center [283, 84] width 8 height 8
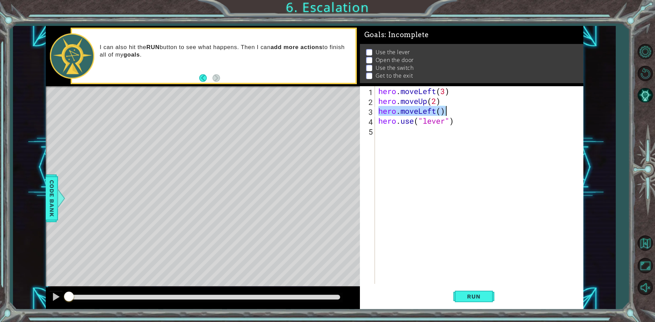
drag, startPoint x: 379, startPoint y: 108, endPoint x: 450, endPoint y: 112, distance: 71.0
click at [450, 112] on div "hero . moveLeft ( 3 ) hero . moveUp ( 2 ) hero . moveLeft ( ) hero . use ( "lev…" at bounding box center [480, 194] width 207 height 217
type textarea "hero.moveLeft()"
click at [433, 136] on div "hero . moveLeft ( 3 ) hero . moveUp ( 2 ) hero . moveLeft ( ) hero . use ( "lev…" at bounding box center [480, 194] width 207 height 217
paste textarea "hero.moveLeft()"
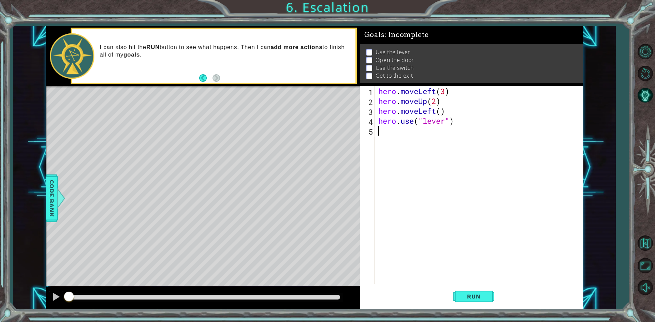
type textarea "hero.moveLeft()"
click at [433, 136] on div "hero . moveLeft ( 3 ) hero . moveUp ( 2 ) hero . moveLeft ( ) hero . use ( "lev…" at bounding box center [480, 194] width 207 height 217
drag, startPoint x: 380, startPoint y: 122, endPoint x: 457, endPoint y: 121, distance: 76.7
click at [457, 121] on div "hero . moveLeft ( 3 ) hero . moveUp ( 2 ) hero . moveLeft ( ) hero . use ( "lev…" at bounding box center [480, 194] width 207 height 217
type textarea "hero.use("lever")"
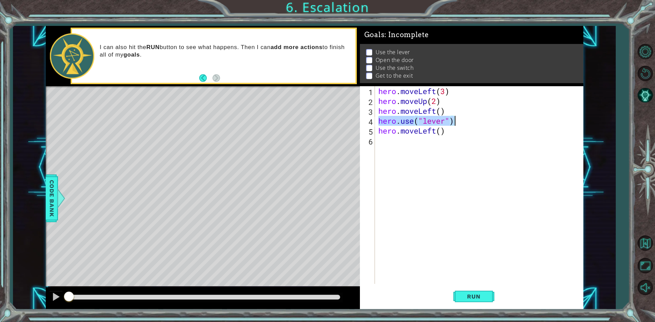
click at [445, 139] on div "hero . moveLeft ( 3 ) hero . moveUp ( 2 ) hero . moveLeft ( ) hero . use ( "lev…" at bounding box center [480, 194] width 207 height 217
paste textarea "hero.use("lever")"
drag, startPoint x: 446, startPoint y: 140, endPoint x: 426, endPoint y: 142, distance: 19.6
click at [426, 142] on div "hero . moveLeft ( 3 ) hero . moveUp ( 2 ) hero . moveLeft ( ) hero . use ( "lev…" at bounding box center [480, 194] width 207 height 217
type textarea "hero.use("door")"
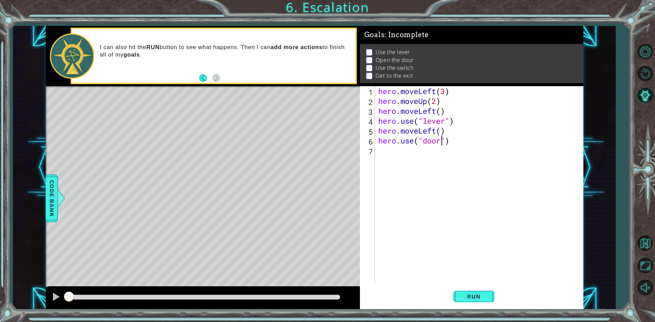
scroll to position [0, 3]
click at [407, 157] on div "hero . moveLeft ( 3 ) hero . moveUp ( 2 ) hero . moveLeft ( ) hero . use ( "lev…" at bounding box center [480, 194] width 207 height 217
drag, startPoint x: 380, startPoint y: 101, endPoint x: 440, endPoint y: 103, distance: 60.7
click at [440, 103] on div "hero . moveLeft ( 3 ) hero . moveUp ( 2 ) hero . moveLeft ( ) hero . use ( "lev…" at bounding box center [480, 194] width 207 height 217
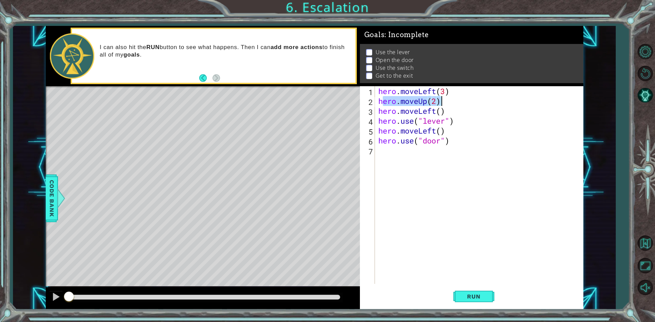
type textarea "hero.moveUp(2)"
click at [419, 151] on div "hero . moveLeft ( 3 ) hero . moveUp ( 2 ) hero . moveLeft ( ) hero . use ( "lev…" at bounding box center [480, 194] width 207 height 217
paste textarea "ero.moveUp(2)"
click at [378, 153] on div "hero . moveLeft ( 3 ) hero . moveUp ( 2 ) hero . moveLeft ( ) hero . use ( "lev…" at bounding box center [480, 194] width 207 height 217
type textarea "hero.moveUp(2)"
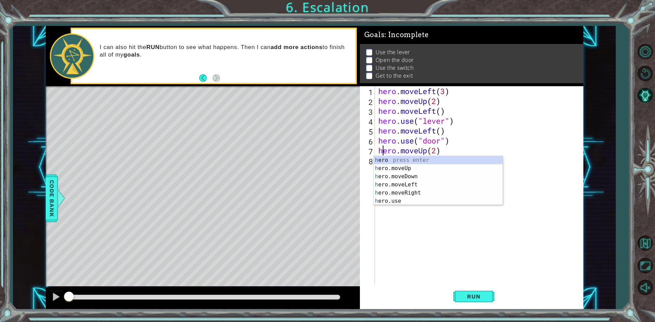
click at [429, 232] on div "hero . moveLeft ( 3 ) hero . moveUp ( 2 ) hero . moveLeft ( ) hero . use ( "lev…" at bounding box center [480, 194] width 207 height 217
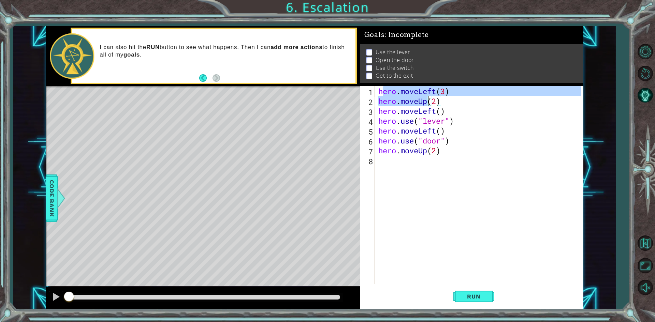
drag, startPoint x: 381, startPoint y: 92, endPoint x: 429, endPoint y: 98, distance: 48.4
click at [429, 98] on div "hero . moveLeft ( 3 ) hero . moveUp ( 2 ) hero . moveLeft ( ) hero . use ( "lev…" at bounding box center [480, 194] width 207 height 217
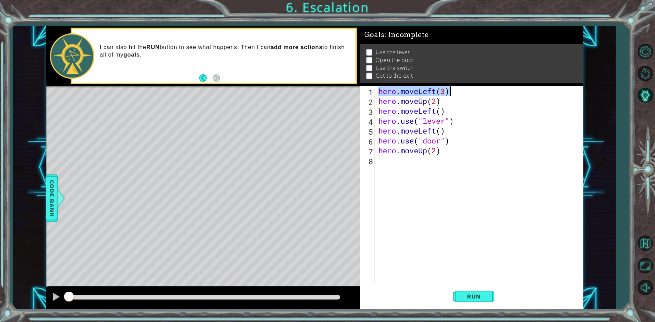
drag, startPoint x: 378, startPoint y: 89, endPoint x: 451, endPoint y: 91, distance: 72.3
click at [451, 91] on div "hero . moveLeft ( 3 ) hero . moveUp ( 2 ) hero . moveLeft ( ) hero . use ( "lev…" at bounding box center [480, 194] width 207 height 217
type textarea "hero.moveLeft(3)"
click at [416, 162] on div "hero . moveLeft ( 3 ) hero . moveUp ( 2 ) hero . moveLeft ( ) hero . use ( "lev…" at bounding box center [480, 194] width 207 height 217
paste textarea "hero.moveLeft(3)"
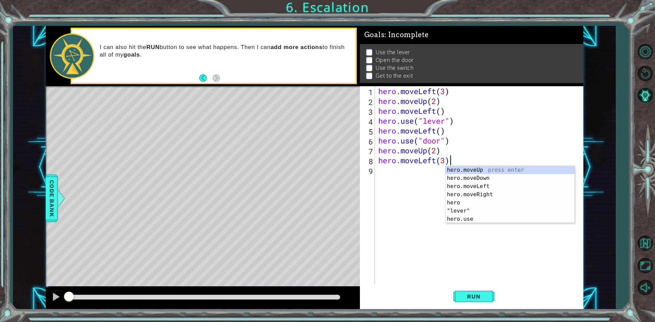
click at [435, 161] on div "hero . moveLeft ( 3 ) hero . moveUp ( 2 ) hero . moveLeft ( ) hero . use ( "lev…" at bounding box center [480, 194] width 207 height 217
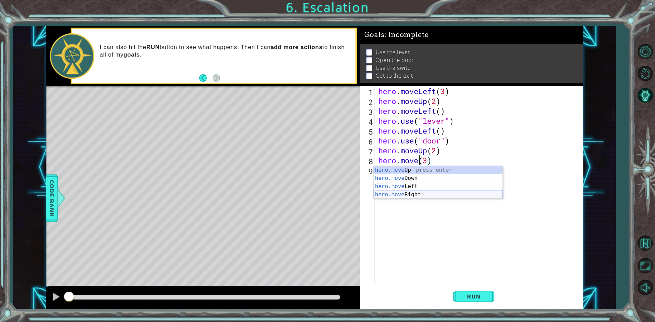
click at [432, 193] on div "hero.move Up press enter hero.move Down press enter hero.move Left press enter …" at bounding box center [437, 190] width 129 height 49
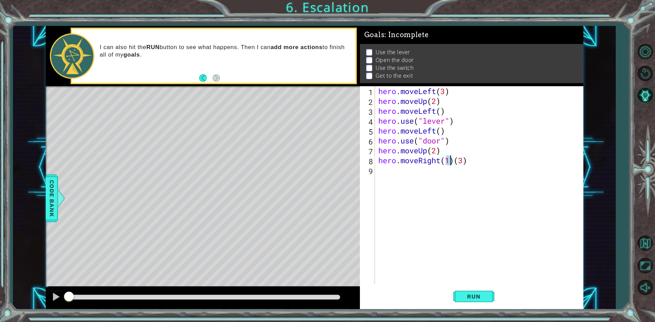
click at [464, 162] on div "hero . moveLeft ( 3 ) hero . moveUp ( 2 ) hero . moveLeft ( ) hero . use ( "lev…" at bounding box center [480, 194] width 207 height 217
click at [470, 161] on div "hero . moveLeft ( 3 ) hero . moveUp ( 2 ) hero . moveLeft ( ) hero . use ( "lev…" at bounding box center [480, 194] width 207 height 217
click at [448, 161] on div "hero . moveLeft ( 3 ) hero . moveUp ( 2 ) hero . moveLeft ( ) hero . use ( "lev…" at bounding box center [480, 194] width 207 height 217
type textarea "hero.moveRight(2)"
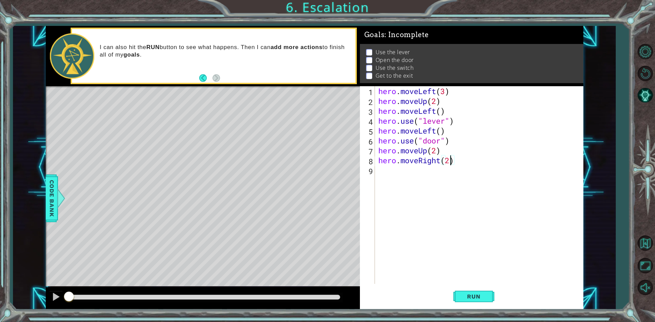
click at [440, 169] on div "hero . moveLeft ( 3 ) hero . moveUp ( 2 ) hero . moveLeft ( ) hero . use ( "lev…" at bounding box center [480, 194] width 207 height 217
drag, startPoint x: 380, startPoint y: 123, endPoint x: 462, endPoint y: 119, distance: 81.9
click at [462, 119] on div "hero . moveLeft ( 3 ) hero . moveUp ( 2 ) hero . moveLeft ( ) hero . use ( "lev…" at bounding box center [480, 194] width 207 height 217
type textarea "hero.use("lever")"
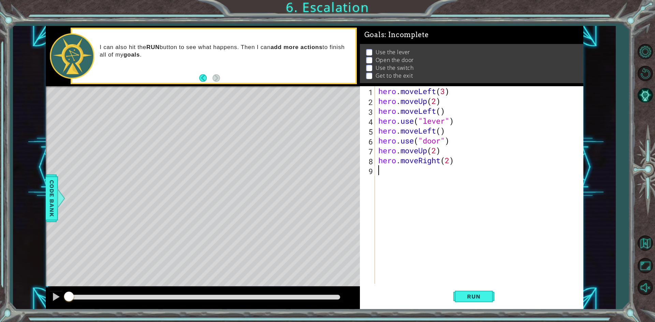
click at [409, 175] on div "hero . moveLeft ( 3 ) hero . moveUp ( 2 ) hero . moveLeft ( ) hero . use ( "lev…" at bounding box center [480, 194] width 207 height 217
paste textarea "hero.use("lever")"
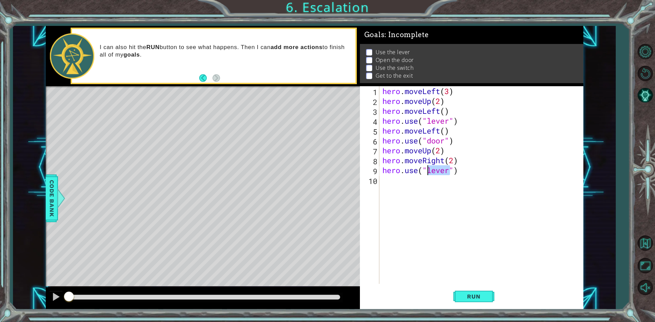
drag, startPoint x: 450, startPoint y: 173, endPoint x: 426, endPoint y: 172, distance: 24.6
click at [426, 172] on div "hero . moveLeft ( 3 ) hero . moveUp ( 2 ) hero . moveLeft ( ) hero . use ( "lev…" at bounding box center [482, 194] width 203 height 217
type textarea "hero.use("switch")"
click at [415, 185] on div "hero . moveLeft ( 3 ) hero . moveUp ( 2 ) hero . moveLeft ( ) hero . use ( "lev…" at bounding box center [482, 194] width 203 height 217
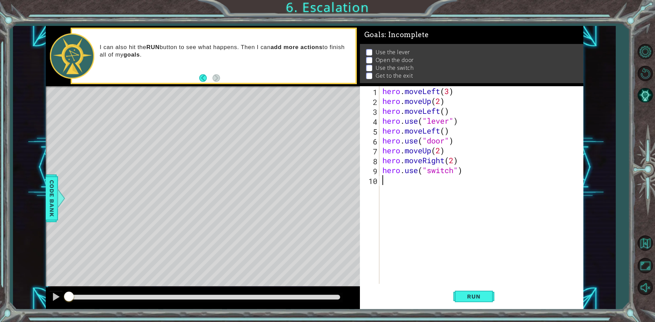
scroll to position [0, 0]
drag, startPoint x: 383, startPoint y: 162, endPoint x: 458, endPoint y: 159, distance: 75.1
click at [458, 159] on div "hero . moveLeft ( 3 ) hero . moveUp ( 2 ) hero . moveLeft ( ) hero . use ( "lev…" at bounding box center [482, 194] width 203 height 217
type textarea "hero.moveRight(2)"
click at [409, 184] on div "hero . moveLeft ( 3 ) hero . moveUp ( 2 ) hero . moveLeft ( ) hero . use ( "lev…" at bounding box center [482, 194] width 203 height 217
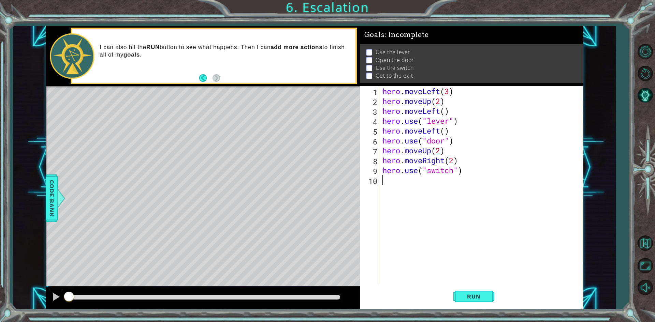
paste textarea "hero.moveRight(2)"
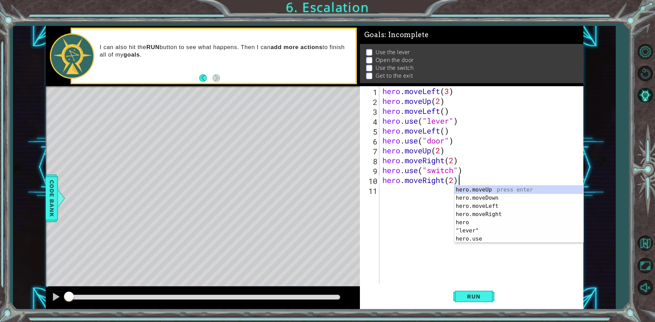
click at [455, 181] on div "hero . moveLeft ( 3 ) hero . moveUp ( 2 ) hero . moveLeft ( ) hero . use ( "lev…" at bounding box center [482, 194] width 203 height 217
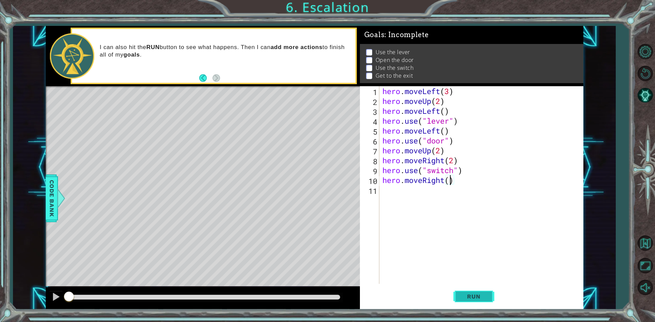
type textarea "hero.moveRight()"
click at [468, 300] on span "Run" at bounding box center [473, 296] width 27 height 7
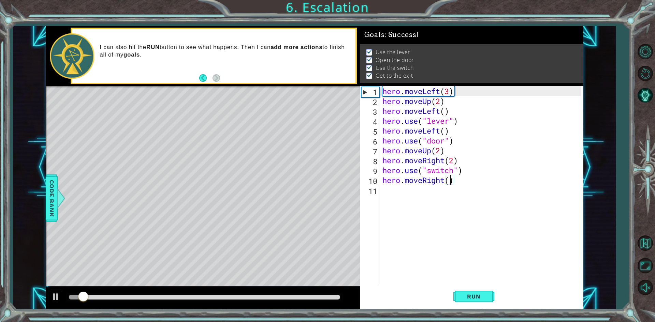
click at [419, 195] on div "hero . moveLeft ( 3 ) hero . moveUp ( 2 ) hero . moveLeft ( ) hero . use ( "lev…" at bounding box center [482, 194] width 203 height 217
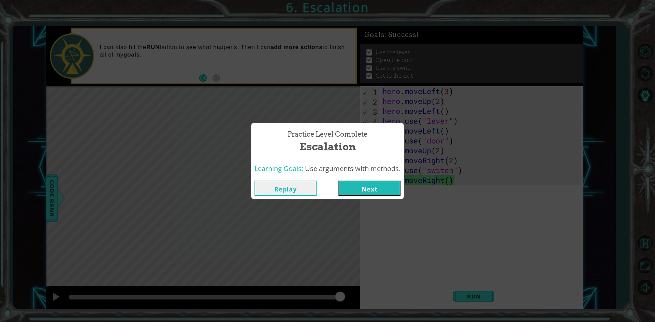
click at [382, 196] on button "Next" at bounding box center [369, 188] width 62 height 15
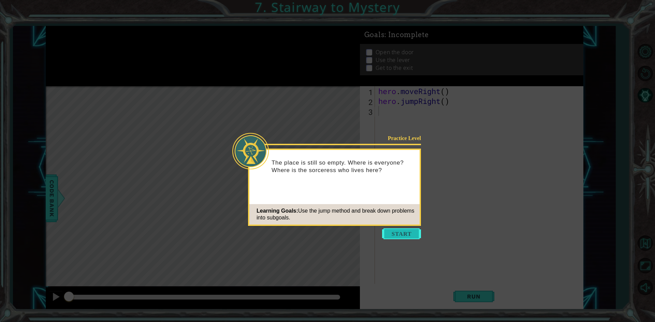
click at [390, 235] on button "Start" at bounding box center [401, 233] width 39 height 11
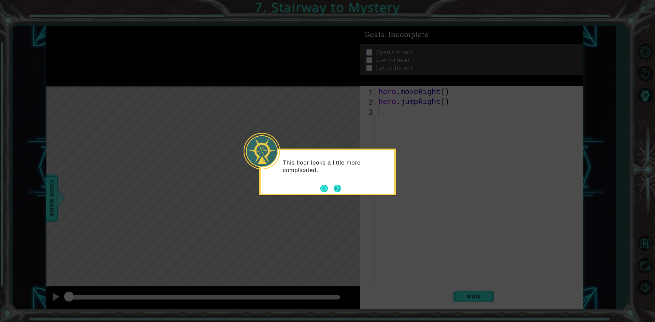
click at [342, 190] on div "This floor looks a little more complicated." at bounding box center [327, 172] width 136 height 47
click at [335, 190] on button "Next" at bounding box center [337, 188] width 8 height 8
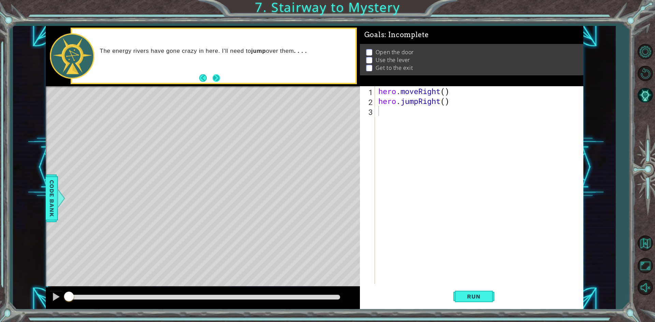
click at [217, 77] on button "Next" at bounding box center [215, 77] width 7 height 7
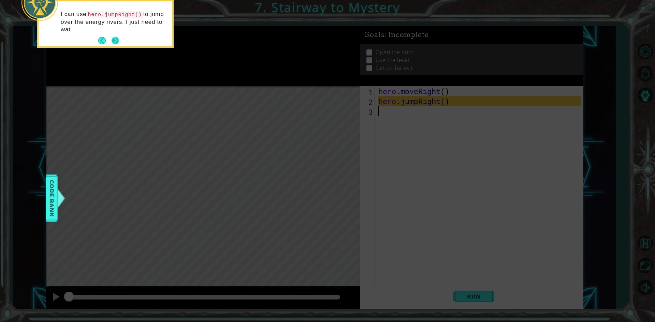
click at [116, 38] on button "Next" at bounding box center [114, 40] width 7 height 7
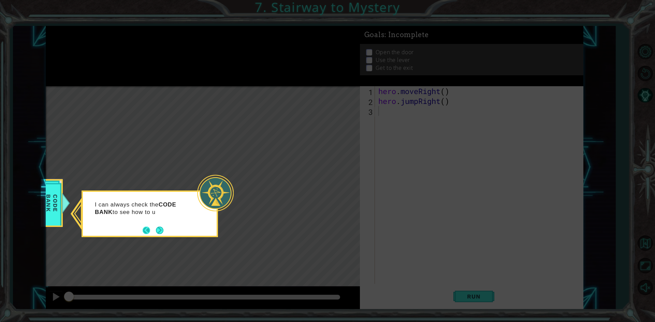
click at [147, 230] on button "Back" at bounding box center [148, 230] width 13 height 7
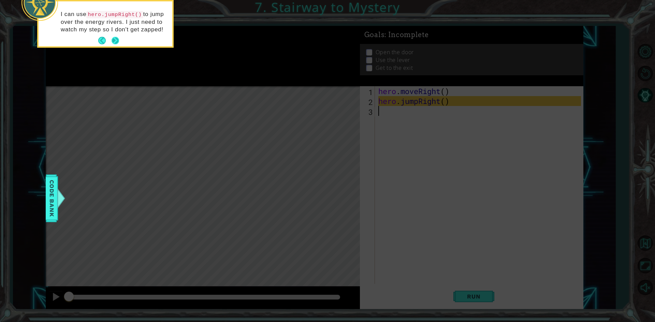
click at [117, 41] on button "Next" at bounding box center [115, 41] width 10 height 10
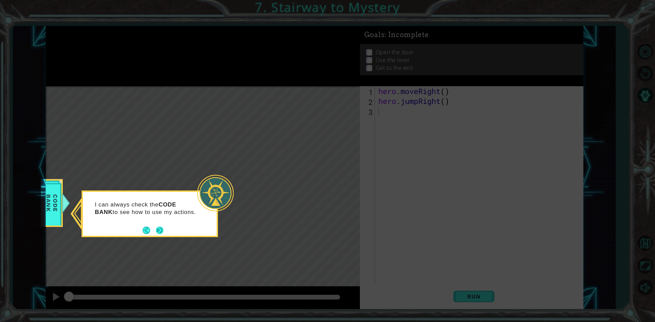
click at [163, 232] on button "Next" at bounding box center [159, 230] width 7 height 7
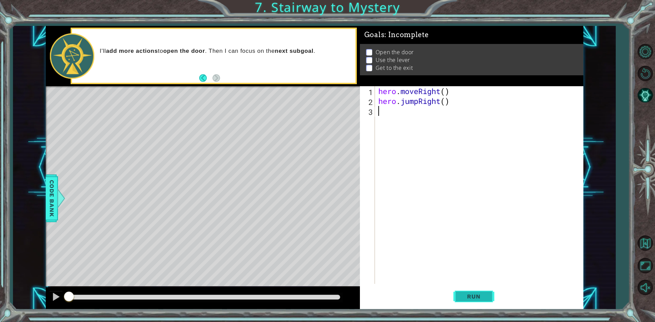
click at [466, 288] on button "Run" at bounding box center [473, 297] width 41 height 22
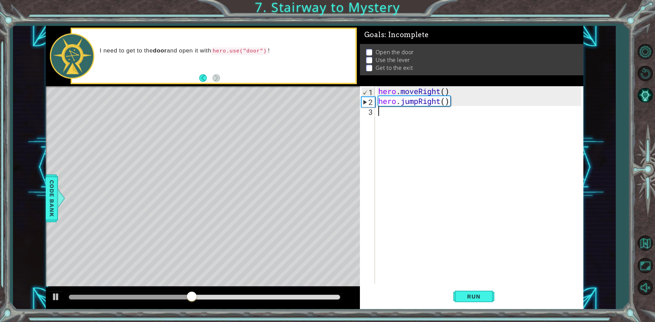
click at [421, 127] on div "hero . moveRight ( ) hero . jumpRight ( )" at bounding box center [480, 194] width 207 height 217
click at [380, 91] on div "hero . moveRight ( ) hero . jumpRight ( )" at bounding box center [480, 194] width 207 height 217
type textarea "hero.moveRight()"
drag, startPoint x: 379, startPoint y: 90, endPoint x: 449, endPoint y: 90, distance: 69.5
click at [449, 90] on div "hero . moveRight ( ) hero . jumpRight ( )" at bounding box center [480, 194] width 207 height 217
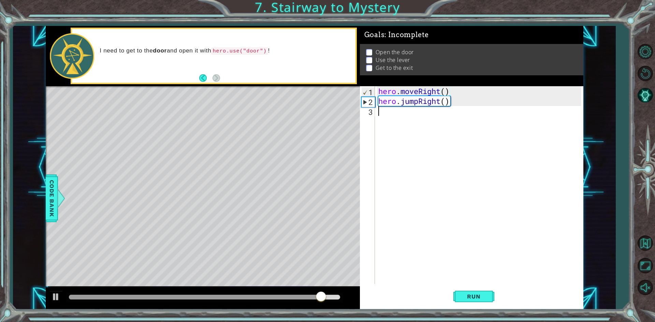
click at [419, 119] on div "hero . moveRight ( ) hero . jumpRight ( )" at bounding box center [480, 194] width 207 height 217
paste textarea "hero.moveRight()"
click at [419, 119] on div "hero . moveRight ( ) hero . jumpRight ( ) hero . moveRight ( )" at bounding box center [480, 194] width 207 height 217
type textarea "hero.moveRight() hero.jumpRight()"
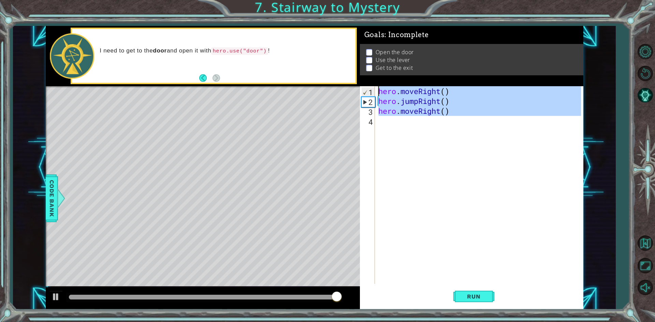
click at [419, 119] on div "hero . moveRight ( ) hero . jumpRight ( ) hero . moveRight ( )" at bounding box center [479, 185] width 204 height 198
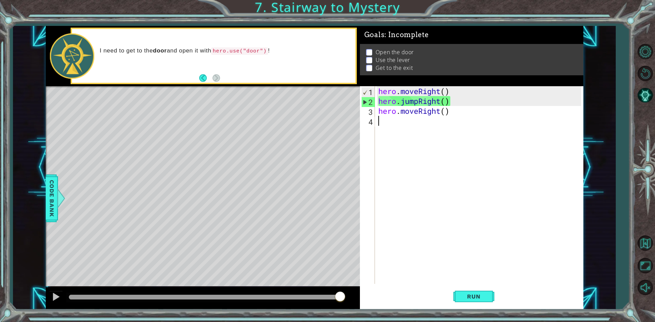
click at [416, 123] on div "hero . moveRight ( ) hero . jumpRight ( ) hero . moveRight ( )" at bounding box center [480, 194] width 207 height 217
paste textarea "hero.moveRight()"
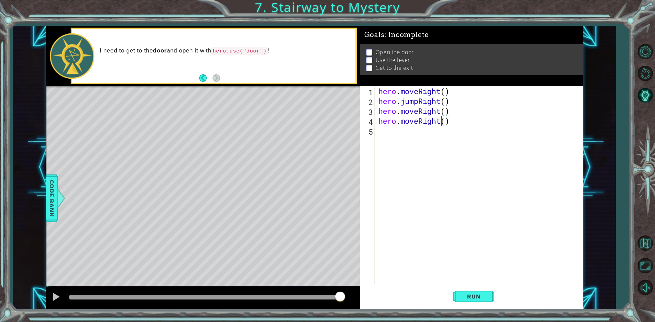
click at [439, 122] on div "hero . moveRight ( ) hero . jumpRight ( ) hero . moveRight ( ) hero . moveRight…" at bounding box center [480, 194] width 207 height 217
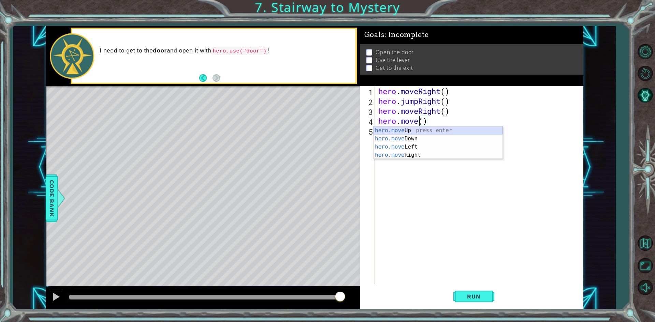
click at [416, 129] on div "hero.move Up press enter hero.move Down press enter hero.move Left press enter …" at bounding box center [437, 150] width 129 height 49
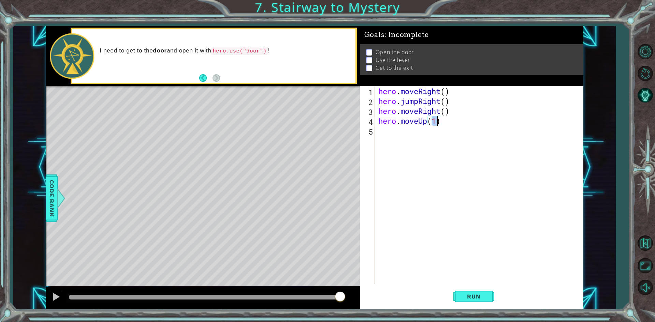
type textarea "hero.moveUp()"
click at [426, 130] on div "hero . moveRight ( ) hero . jumpRight ( ) hero . moveRight ( ) hero . moveUp ( )" at bounding box center [480, 194] width 207 height 217
type textarea "hero.use("door")"
click at [432, 150] on div "hero . moveRight ( ) hero . jumpRight ( ) hero . moveRight ( ) hero . moveUp ( …" at bounding box center [480, 194] width 207 height 217
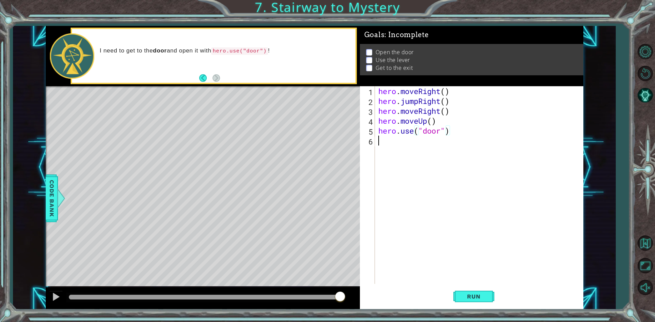
scroll to position [0, 0]
drag, startPoint x: 379, startPoint y: 120, endPoint x: 437, endPoint y: 119, distance: 57.6
click at [437, 119] on div "hero . moveRight ( ) hero . jumpRight ( ) hero . moveRight ( ) hero . moveUp ( …" at bounding box center [480, 194] width 207 height 217
type textarea "hero.moveUp()"
click at [416, 148] on div "hero . moveRight ( ) hero . jumpRight ( ) hero . moveRight ( ) hero . moveUp ( …" at bounding box center [480, 194] width 207 height 217
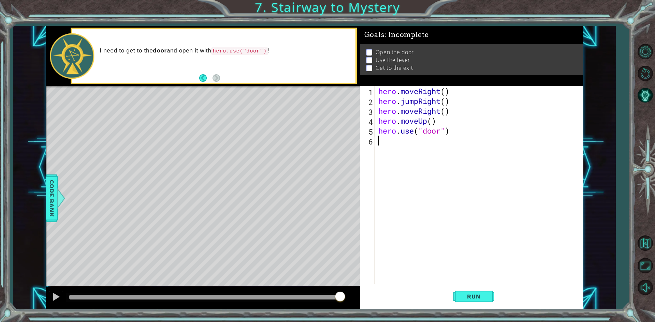
paste textarea "hero.moveUp()"
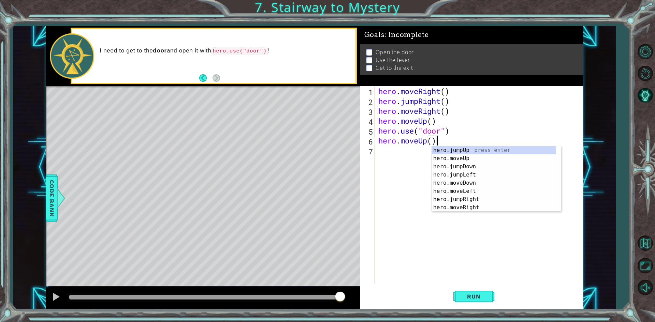
click at [432, 142] on div "hero . moveRight ( ) hero . jumpRight ( ) hero . moveRight ( ) hero . moveUp ( …" at bounding box center [480, 194] width 207 height 217
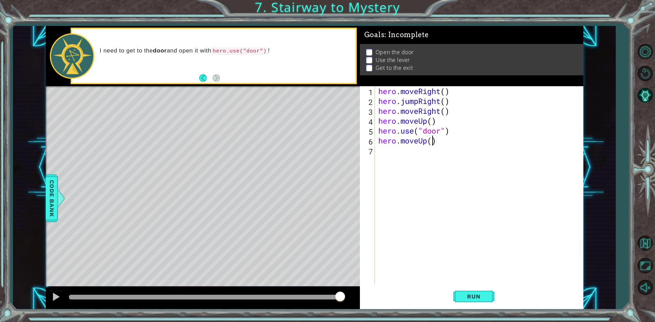
type textarea "hero.moveUp(2)"
click at [408, 160] on div "hero . moveRight ( ) hero . jumpRight ( ) hero . moveRight ( ) hero . moveUp ( …" at bounding box center [480, 194] width 207 height 217
drag, startPoint x: 379, startPoint y: 92, endPoint x: 451, endPoint y: 94, distance: 71.6
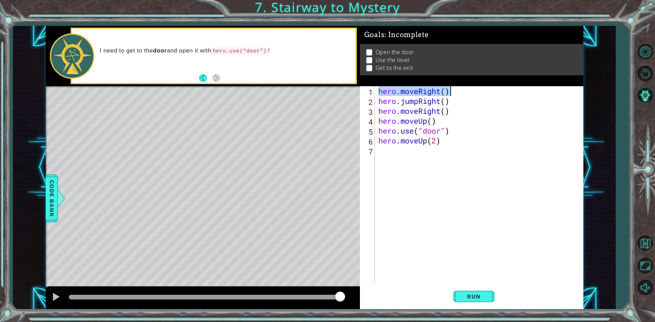
click at [451, 94] on div "hero . moveRight ( ) hero . jumpRight ( ) hero . moveRight ( ) hero . moveUp ( …" at bounding box center [480, 194] width 207 height 217
type textarea "hero.moveRight()"
click at [405, 149] on div "hero . moveRight ( ) hero . jumpRight ( ) hero . moveRight ( ) hero . moveUp ( …" at bounding box center [480, 194] width 207 height 217
paste textarea "hero.moveRight()"
drag, startPoint x: 440, startPoint y: 150, endPoint x: 423, endPoint y: 151, distance: 17.4
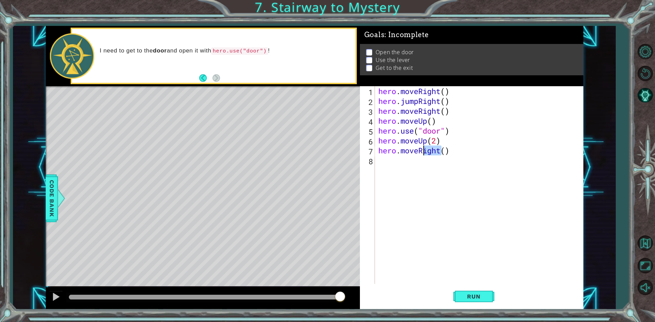
click at [423, 151] on div "hero . moveRight ( ) hero . jumpRight ( ) hero . moveRight ( ) hero . moveUp ( …" at bounding box center [480, 194] width 207 height 217
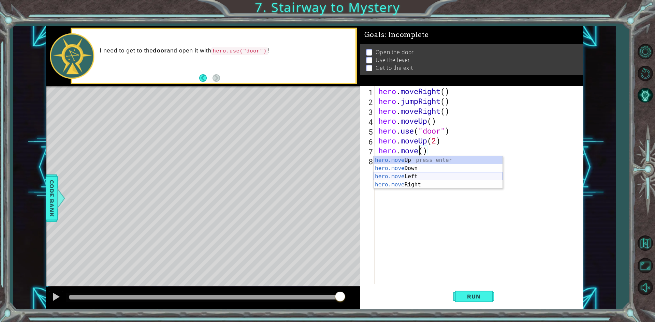
click at [411, 173] on div "hero.move Up press enter hero.move Down press enter hero.move Left press enter …" at bounding box center [437, 180] width 129 height 49
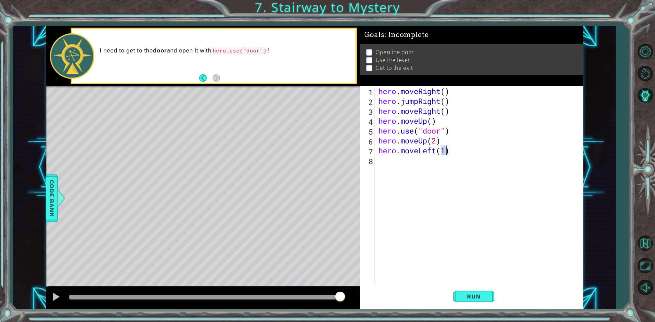
type textarea "hero.moveLeft()"
click at [430, 162] on div "hero . moveRight ( ) hero . jumpRight ( ) hero . moveRight ( ) hero . moveUp ( …" at bounding box center [480, 194] width 207 height 217
drag, startPoint x: 377, startPoint y: 130, endPoint x: 461, endPoint y: 131, distance: 83.9
click at [461, 131] on div "hero . moveRight ( ) hero . jumpRight ( ) hero . moveRight ( ) hero . moveUp ( …" at bounding box center [480, 194] width 207 height 217
type textarea "hero.use("door")"
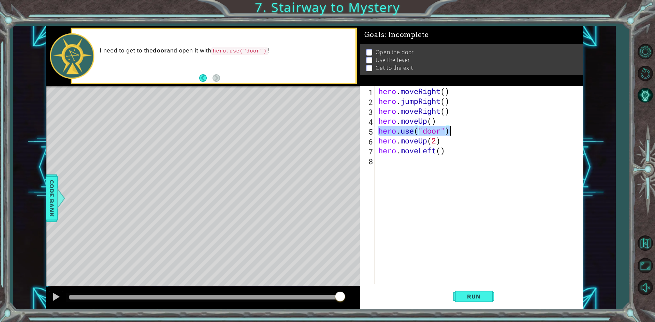
click at [412, 162] on div "hero . moveRight ( ) hero . jumpRight ( ) hero . moveRight ( ) hero . moveUp ( …" at bounding box center [480, 194] width 207 height 217
paste textarea "hero.use("door")"
click at [441, 163] on div "hero . moveRight ( ) hero . jumpRight ( ) hero . moveRight ( ) hero . moveUp ( …" at bounding box center [480, 194] width 207 height 217
type textarea "hero.use("lever")"
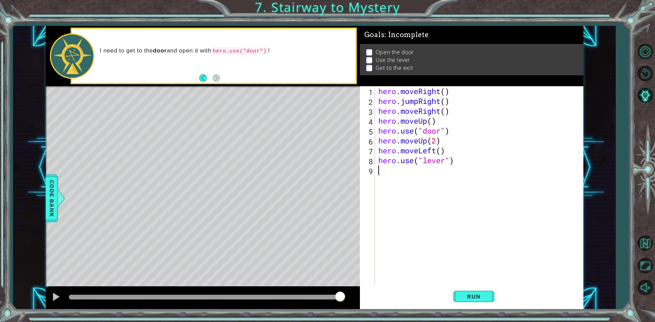
click at [424, 174] on div "hero . moveRight ( ) hero . jumpRight ( ) hero . moveRight ( ) hero . moveUp ( …" at bounding box center [480, 194] width 207 height 217
drag, startPoint x: 378, startPoint y: 150, endPoint x: 445, endPoint y: 149, distance: 67.2
click at [445, 149] on div "hero . moveRight ( ) hero . jumpRight ( ) hero . moveRight ( ) hero . moveUp ( …" at bounding box center [480, 194] width 207 height 217
type textarea "hero.moveLeft()"
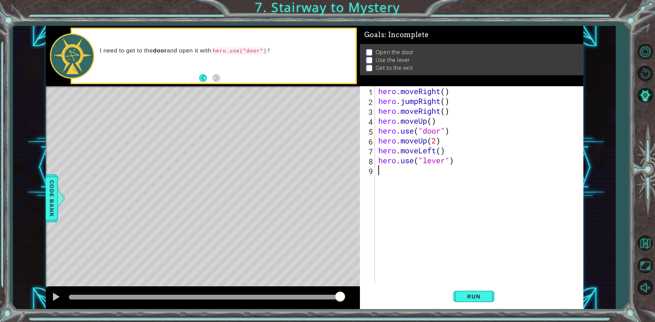
click at [416, 173] on div "hero . moveRight ( ) hero . jumpRight ( ) hero . moveRight ( ) hero . moveUp ( …" at bounding box center [480, 194] width 207 height 217
paste textarea "hero.moveLeft()"
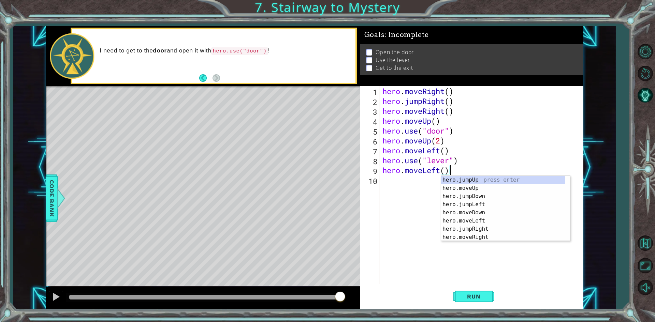
click at [445, 172] on div "hero . moveRight ( ) hero . jumpRight ( ) hero . moveRight ( ) hero . moveUp ( …" at bounding box center [482, 194] width 203 height 217
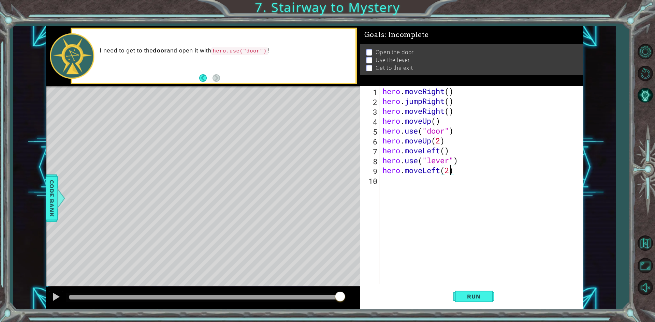
scroll to position [0, 3]
drag, startPoint x: 384, startPoint y: 101, endPoint x: 453, endPoint y: 106, distance: 69.0
click at [453, 106] on div "hero . moveRight ( ) hero . jumpRight ( ) hero . moveRight ( ) hero . moveUp ( …" at bounding box center [482, 194] width 203 height 217
type textarea "hero.jumpRight()"
click at [421, 182] on div "hero . moveRight ( ) hero . jumpRight ( ) hero . moveRight ( ) hero . moveUp ( …" at bounding box center [482, 194] width 203 height 217
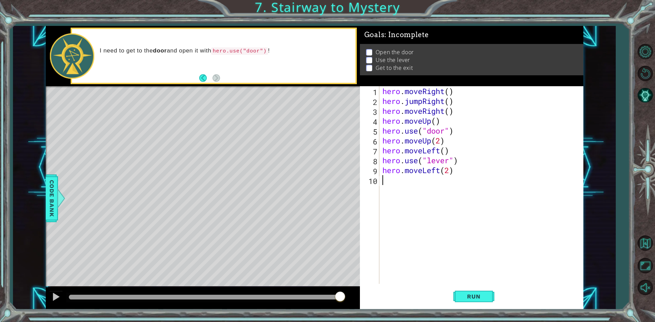
scroll to position [0, 0]
paste textarea "hero.jumpRight()"
drag, startPoint x: 444, startPoint y: 181, endPoint x: 427, endPoint y: 184, distance: 17.4
click at [427, 184] on div "hero . moveRight ( ) hero . jumpRight ( ) hero . moveRight ( ) hero . moveUp ( …" at bounding box center [482, 194] width 203 height 217
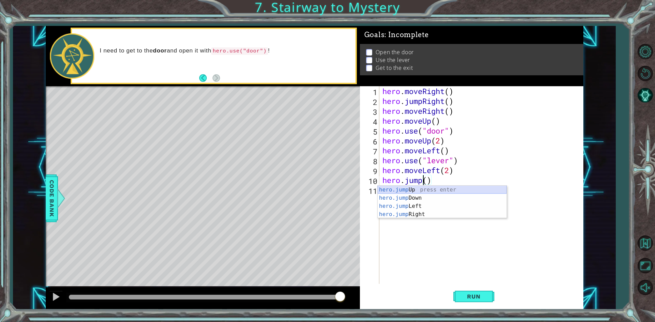
click at [421, 190] on div "hero.jump Up press enter hero.jump Down press enter hero.jump Left press enter …" at bounding box center [441, 210] width 129 height 49
type textarea "hero.jumpUp"
click at [425, 190] on div "hero . moveRight ( ) hero . jumpRight ( ) hero . moveRight ( ) hero . moveUp ( …" at bounding box center [482, 194] width 203 height 217
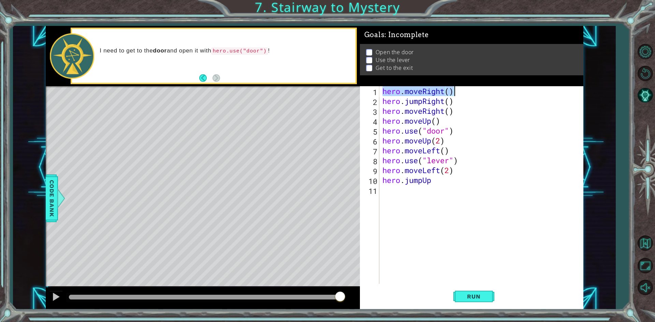
drag, startPoint x: 384, startPoint y: 91, endPoint x: 454, endPoint y: 92, distance: 70.6
click at [454, 92] on div "hero . moveRight ( ) hero . jumpRight ( ) hero . moveRight ( ) hero . moveUp ( …" at bounding box center [482, 194] width 203 height 217
type textarea "hero.moveRight()"
click at [413, 197] on div "hero . moveRight ( ) hero . jumpRight ( ) hero . moveRight ( ) hero . moveUp ( …" at bounding box center [482, 194] width 203 height 217
paste textarea "hero.moveRight()"
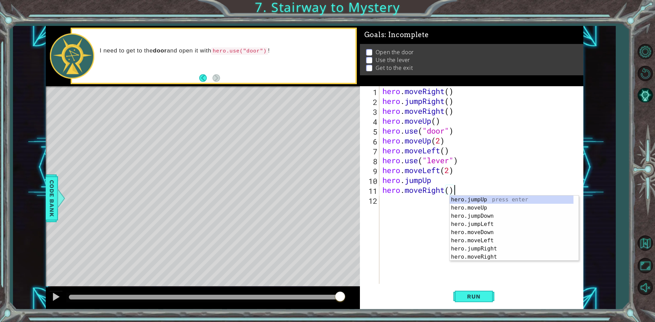
click at [449, 189] on div "hero . moveRight ( ) hero . jumpRight ( ) hero . moveRight ( ) hero . moveUp ( …" at bounding box center [482, 194] width 203 height 217
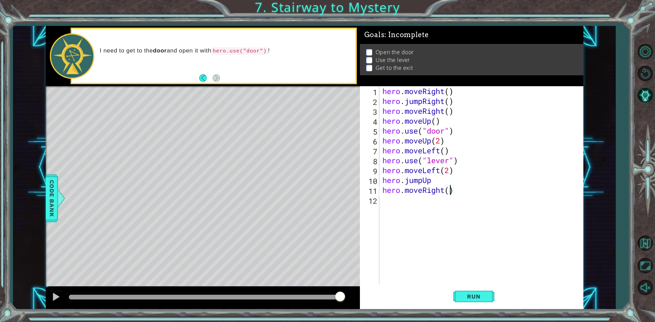
type textarea "hero.moveRight(2)"
click at [436, 203] on div "hero . moveRight ( ) hero . jumpRight ( ) hero . moveRight ( ) hero . moveUp ( …" at bounding box center [482, 194] width 203 height 217
click at [476, 300] on span "Run" at bounding box center [473, 296] width 27 height 7
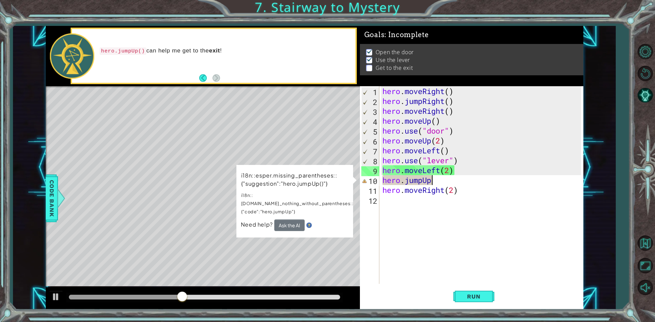
click at [442, 181] on div "hero . moveRight ( ) hero . jumpRight ( ) hero . moveRight ( ) hero . moveUp ( …" at bounding box center [482, 194] width 203 height 217
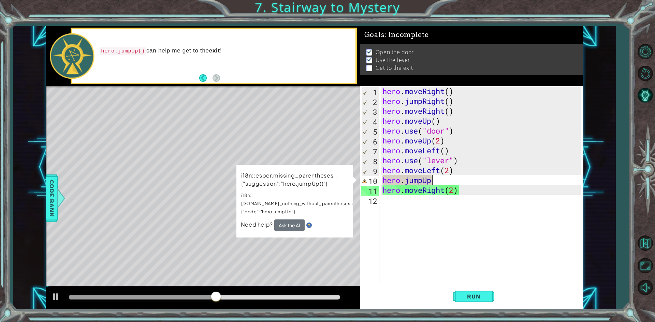
click at [442, 181] on div "hero . moveRight ( ) hero . jumpRight ( ) hero . moveRight ( ) hero . moveUp ( …" at bounding box center [482, 194] width 203 height 217
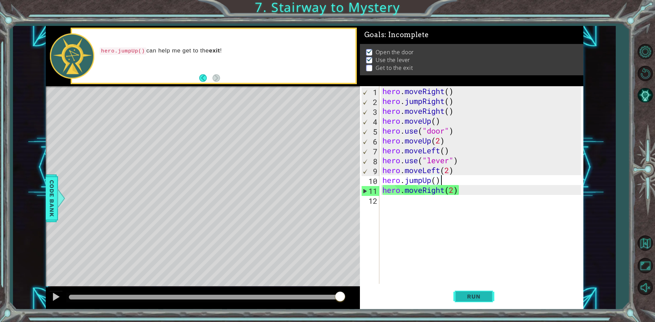
type textarea "hero.jumpUp()"
click at [476, 293] on button "Run" at bounding box center [473, 297] width 41 height 22
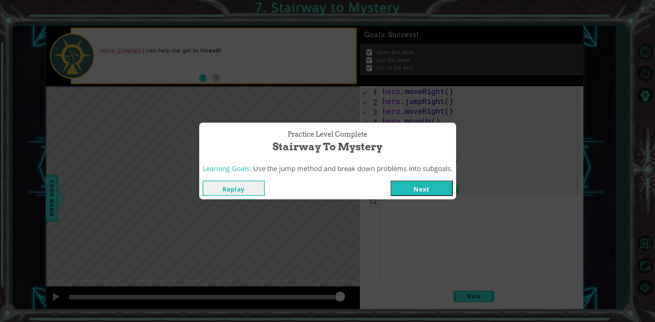
click at [410, 189] on button "Next" at bounding box center [421, 188] width 62 height 15
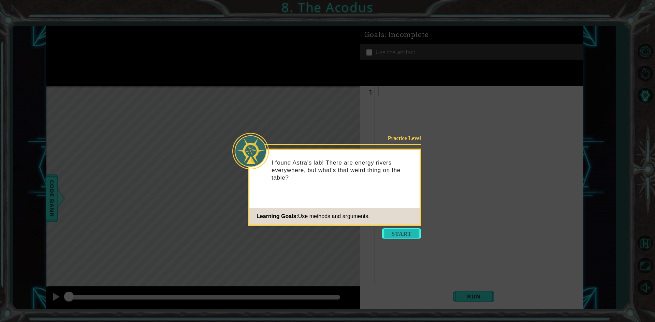
click at [405, 232] on button "Start" at bounding box center [401, 233] width 39 height 11
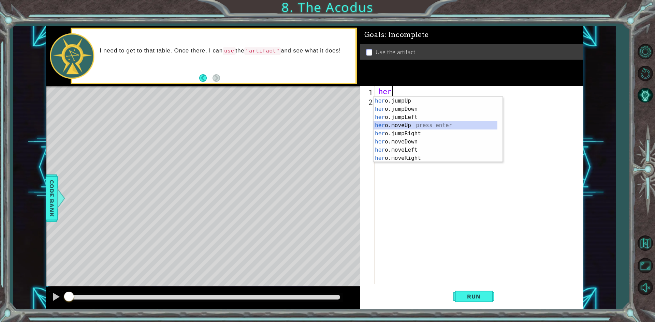
click at [398, 125] on div "her o.jumpUp press enter her o.jumpDown press enter her o.jumpLeft press enter …" at bounding box center [435, 138] width 124 height 82
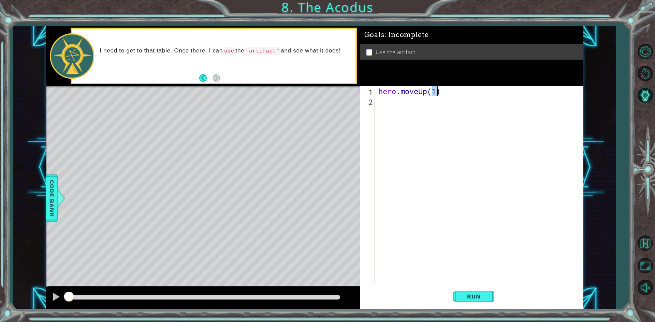
type textarea "hero.moveUp(2)"
click at [399, 104] on div "hero . moveUp ( 2 )" at bounding box center [480, 194] width 207 height 217
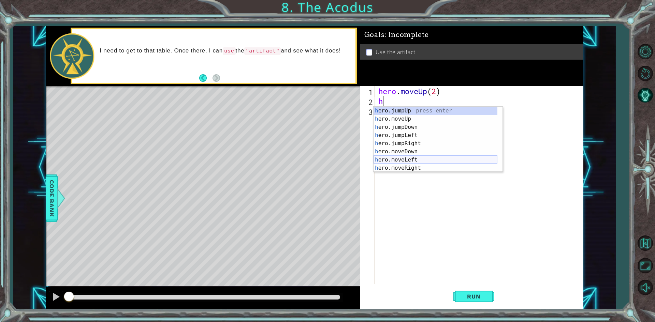
click at [399, 162] on div "h ero.jumpUp press enter h ero.moveUp press enter h ero.jumpDown press enter h …" at bounding box center [435, 148] width 124 height 82
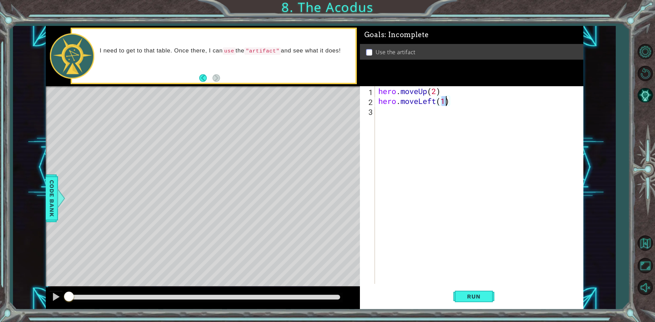
type textarea "hero.moveLeft()"
click at [395, 110] on div "hero . moveUp ( 2 ) hero . moveLeft ( )" at bounding box center [480, 194] width 207 height 217
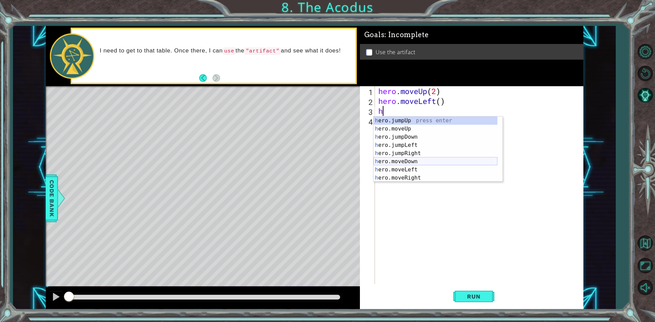
click at [399, 163] on div "h ero.jumpUp press enter h ero.moveUp press enter h ero.jumpDown press enter h …" at bounding box center [435, 158] width 124 height 82
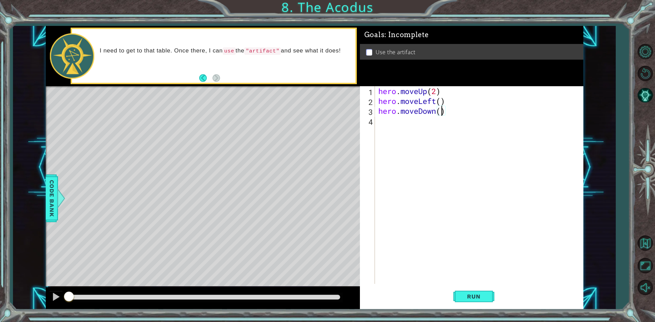
type textarea "hero.moveDown(2)"
click at [417, 131] on div "hero . moveUp ( 2 ) hero . moveLeft ( ) hero . moveDown ( 2 )" at bounding box center [480, 194] width 207 height 217
type textarea "h"
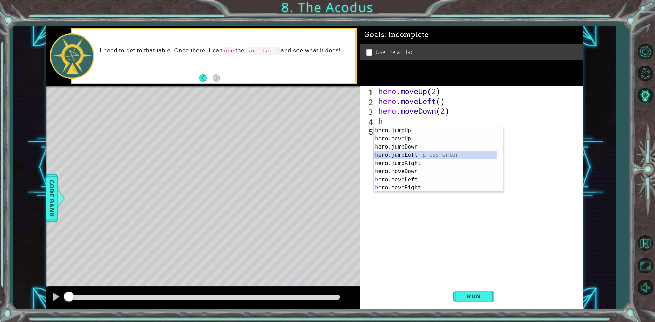
click at [410, 156] on div "h ero.jumpUp press enter h ero.moveUp press enter h ero.jumpDown press enter h …" at bounding box center [435, 167] width 124 height 82
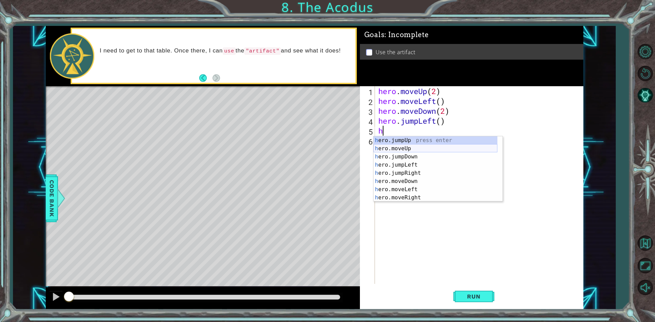
click at [400, 149] on div "h ero.jumpUp press enter h ero.moveUp press enter h ero.jumpDown press enter h …" at bounding box center [435, 177] width 124 height 82
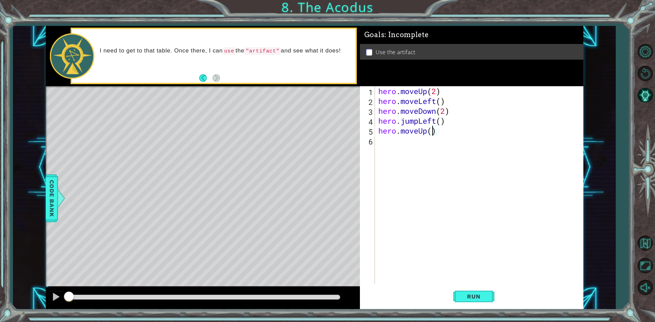
type textarea "hero.moveUp(2)"
click at [406, 146] on div "hero . moveUp ( 2 ) hero . moveLeft ( ) hero . moveDown ( 2 ) hero . jumpLeft (…" at bounding box center [480, 194] width 207 height 217
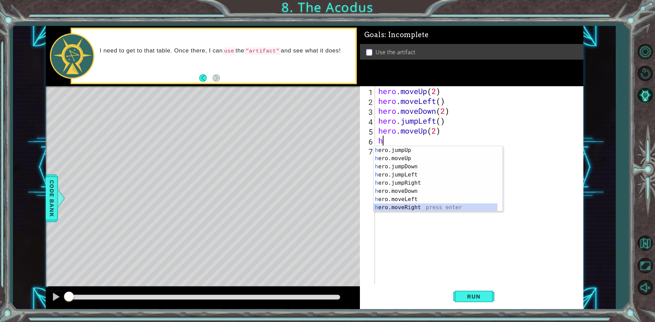
click at [405, 207] on div "h ero.jumpUp press enter h ero.moveUp press enter h ero.jumpDown press enter h …" at bounding box center [435, 187] width 124 height 82
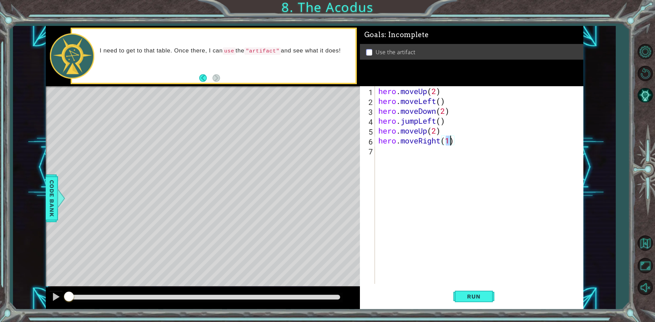
type textarea "hero.moveRight()"
click at [404, 157] on div "hero . moveUp ( 2 ) hero . moveLeft ( ) hero . moveDown ( 2 ) hero . jumpLeft (…" at bounding box center [480, 194] width 207 height 217
type textarea "hero.use("artifact")"
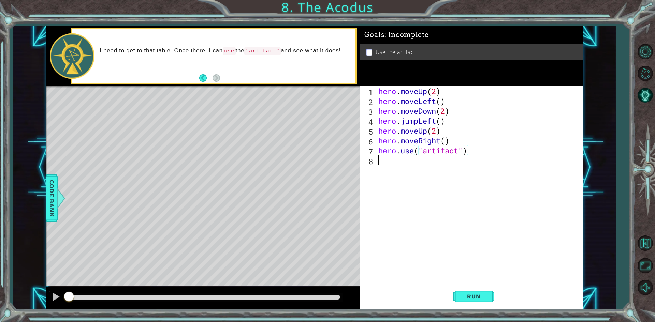
click at [411, 160] on div "hero . moveUp ( 2 ) hero . moveLeft ( ) hero . moveDown ( 2 ) hero . jumpLeft (…" at bounding box center [480, 194] width 207 height 217
click at [474, 300] on span "Run" at bounding box center [473, 296] width 27 height 7
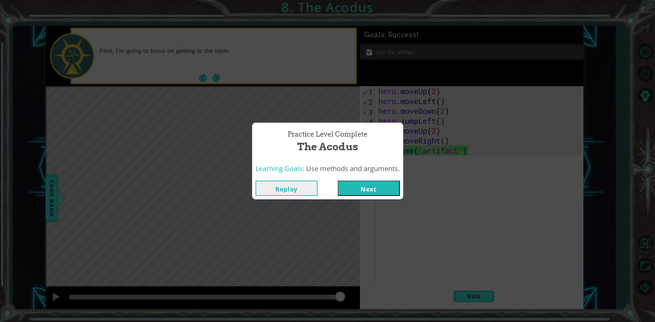
click at [383, 188] on button "Next" at bounding box center [368, 188] width 62 height 15
